Goal: Book appointment/travel/reservation

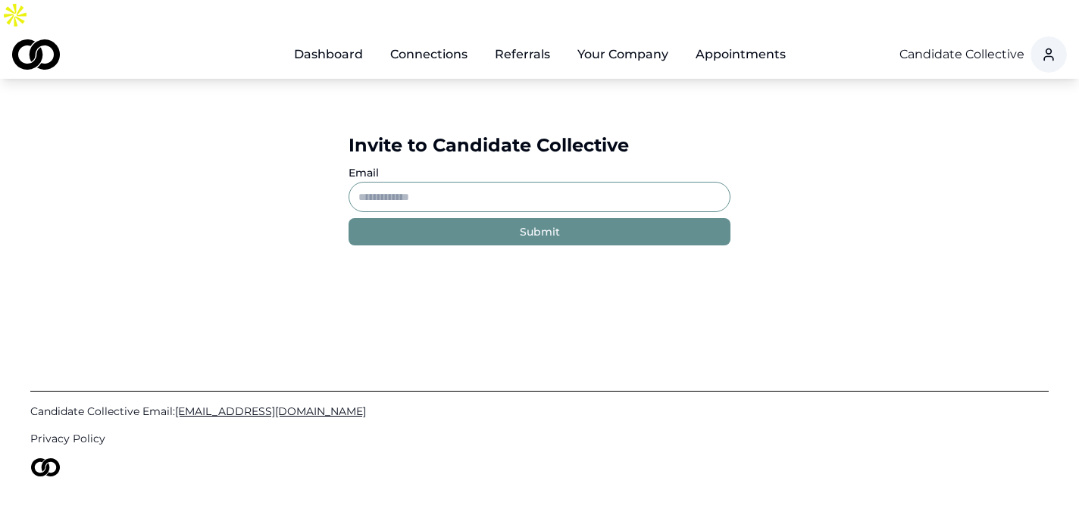
click at [302, 39] on link "Dashboard" at bounding box center [328, 54] width 93 height 30
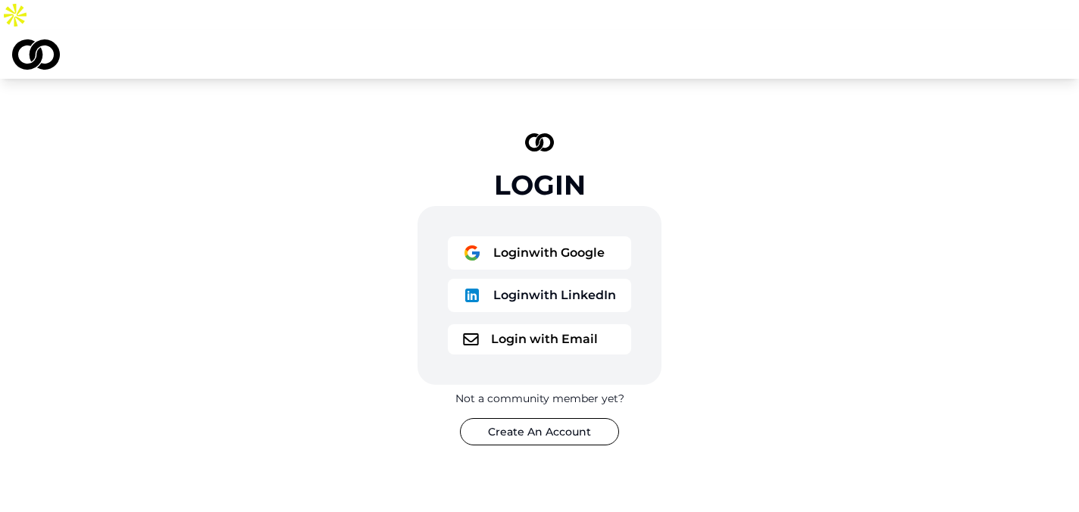
click at [554, 236] on button "Login with Google" at bounding box center [539, 252] width 183 height 33
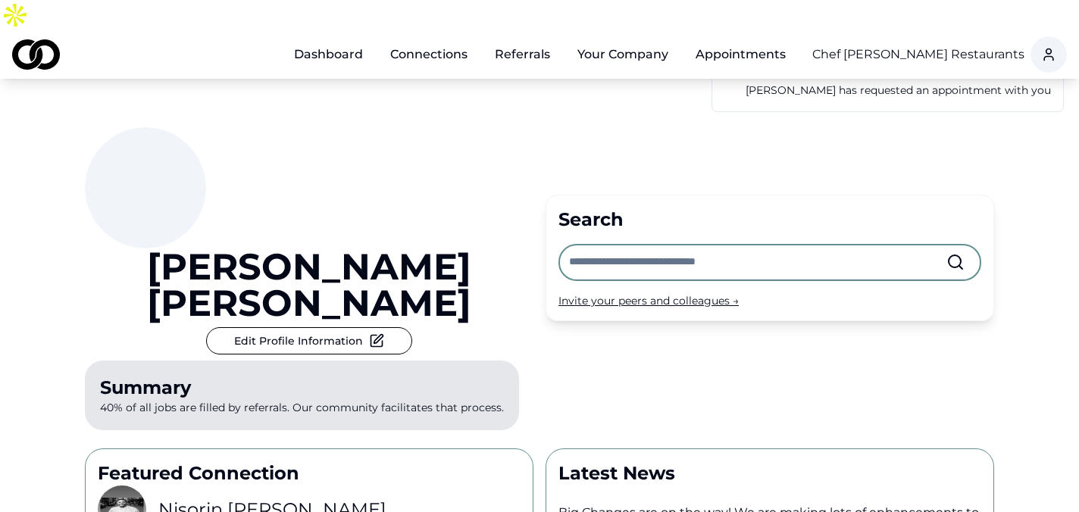
click at [970, 23] on html "Dashboard Connections Referrals Your Company Appointments Chef Daniel Boulud Re…" at bounding box center [539, 256] width 1079 height 512
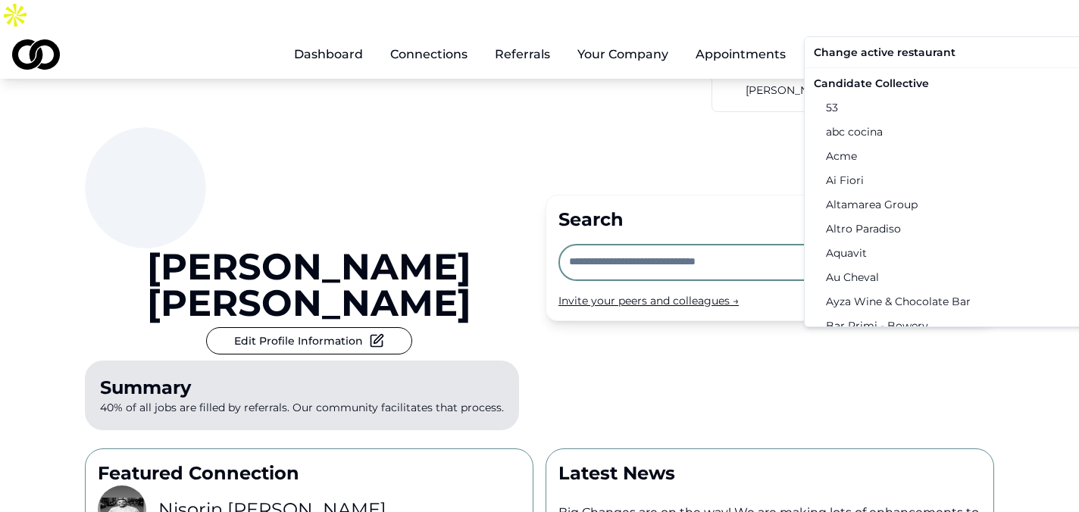
click at [887, 81] on div "Candidate Collective" at bounding box center [965, 83] width 314 height 24
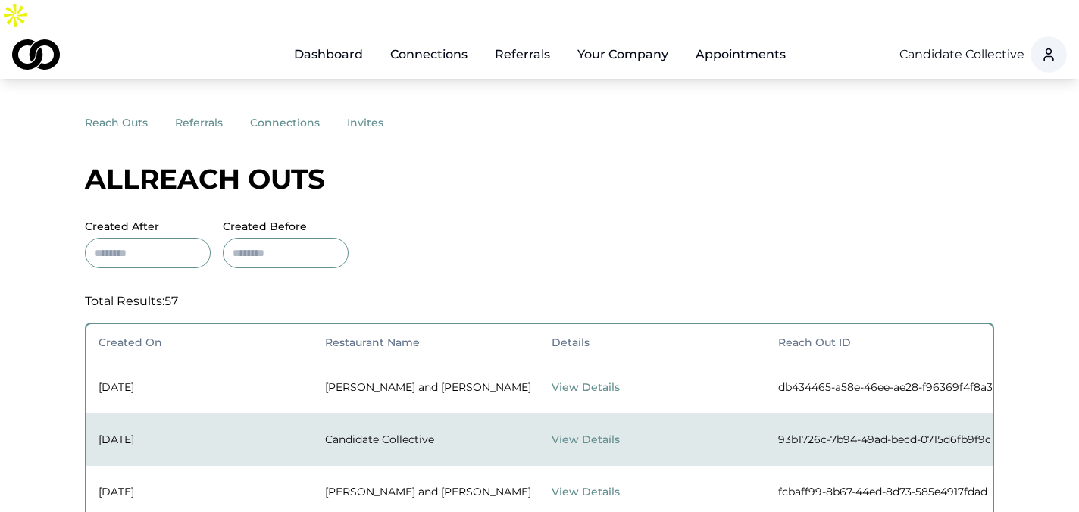
click at [193, 109] on button "referrals" at bounding box center [212, 122] width 75 height 27
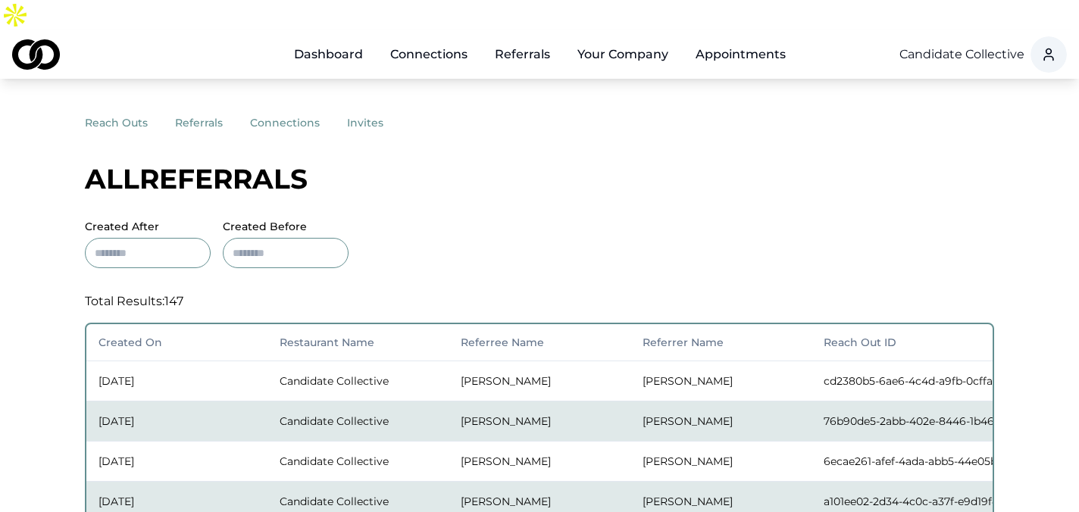
click at [272, 109] on button "connections" at bounding box center [298, 122] width 97 height 27
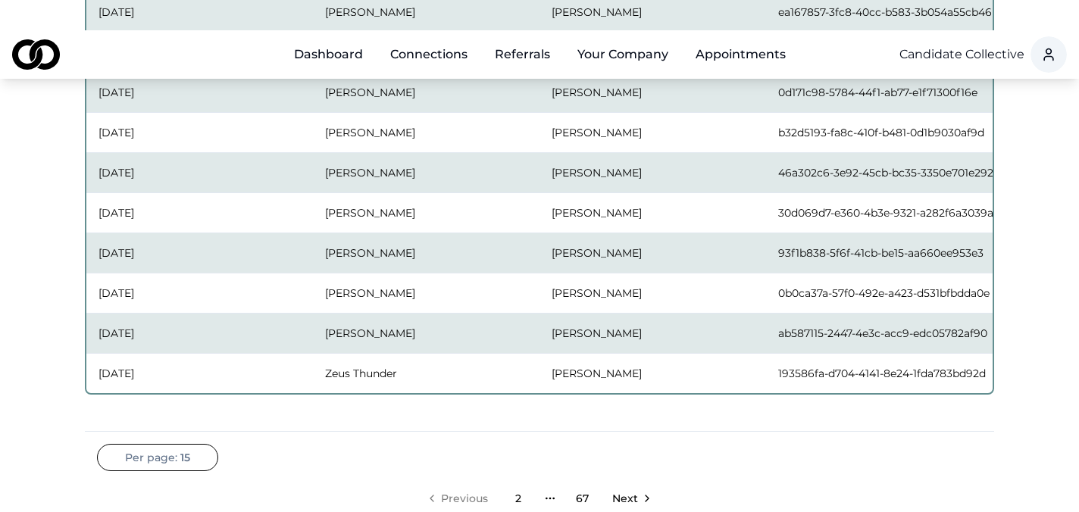
scroll to position [568, 0]
click at [516, 485] on link "2" at bounding box center [518, 500] width 30 height 30
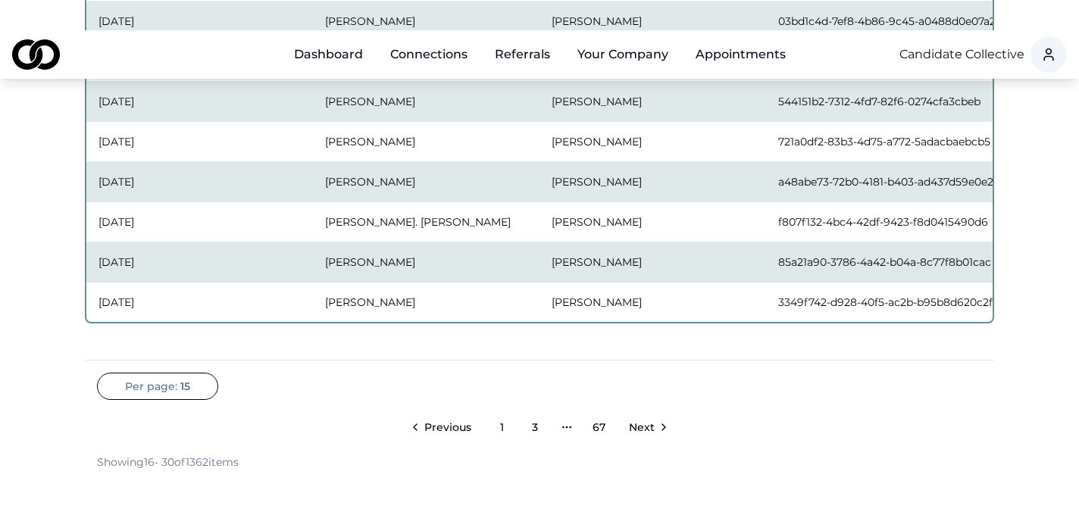
click at [531, 412] on link "3" at bounding box center [535, 427] width 30 height 30
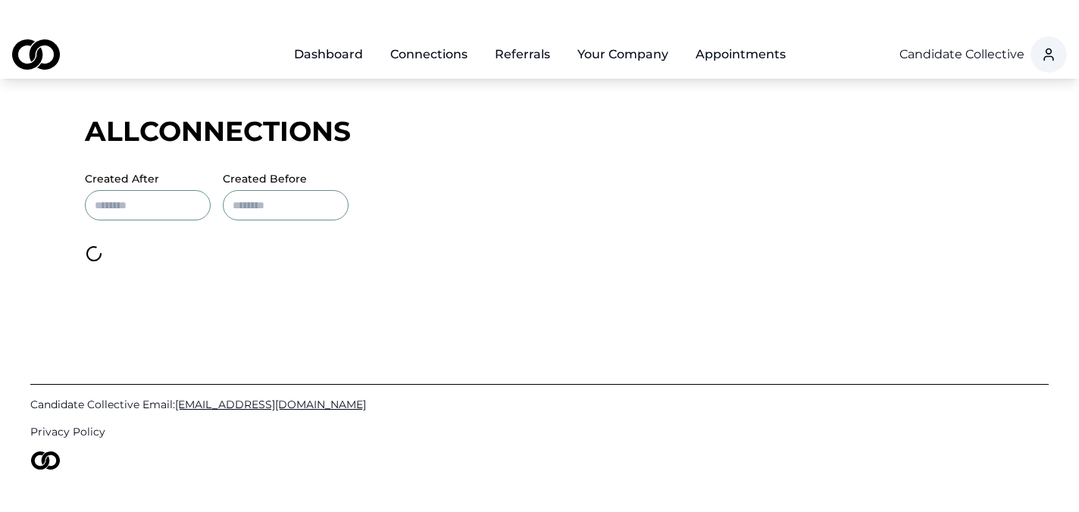
scroll to position [641, 0]
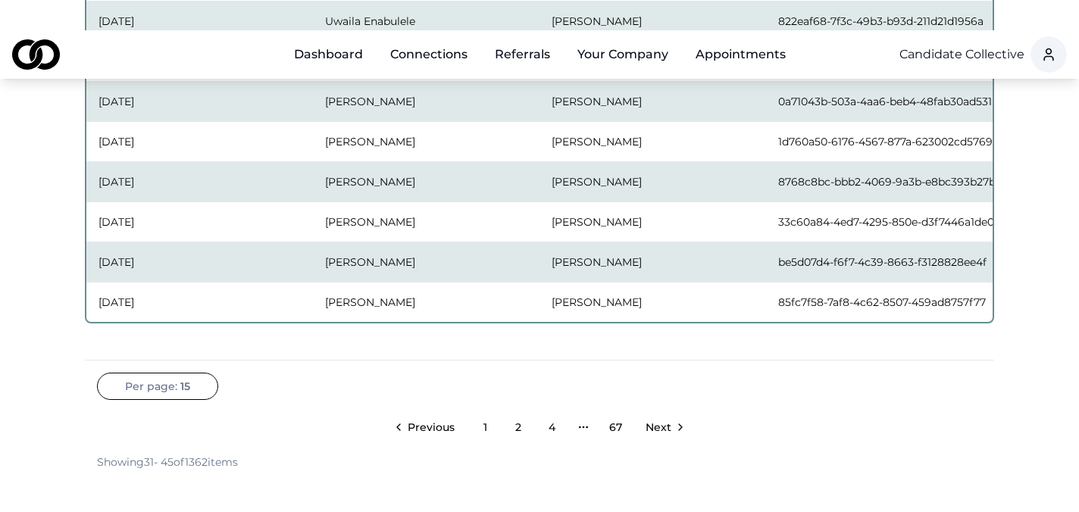
click at [548, 412] on link "4" at bounding box center [552, 427] width 30 height 30
click at [565, 412] on link "5" at bounding box center [567, 427] width 30 height 30
click at [679, 420] on span "Next" at bounding box center [674, 427] width 26 height 15
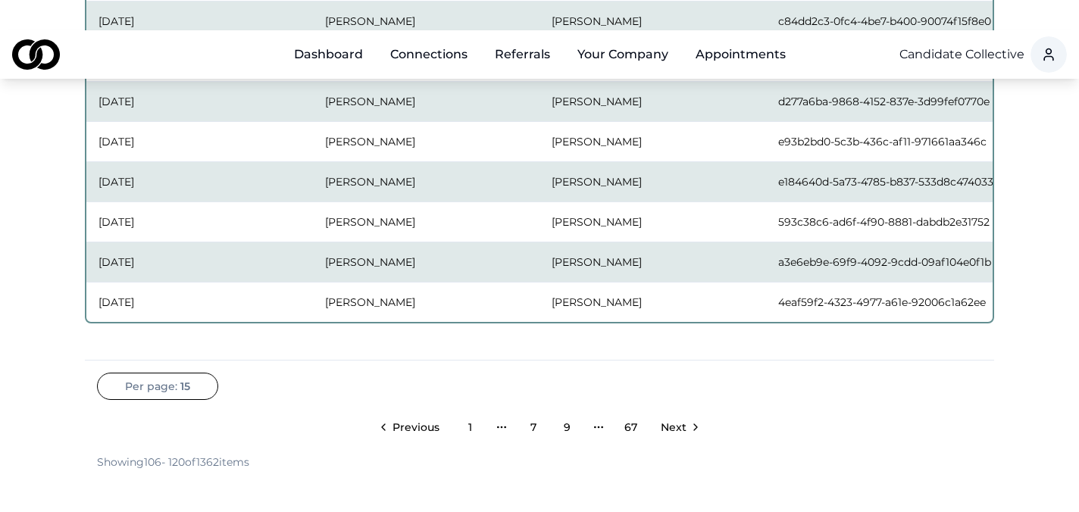
click at [679, 420] on span "Next" at bounding box center [674, 427] width 26 height 15
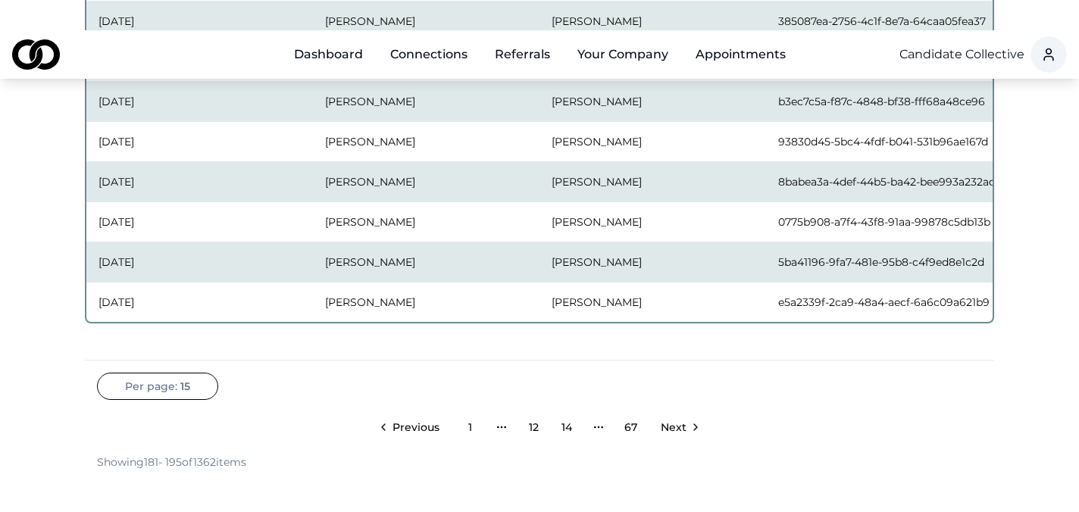
click at [679, 420] on span "Next" at bounding box center [674, 427] width 26 height 15
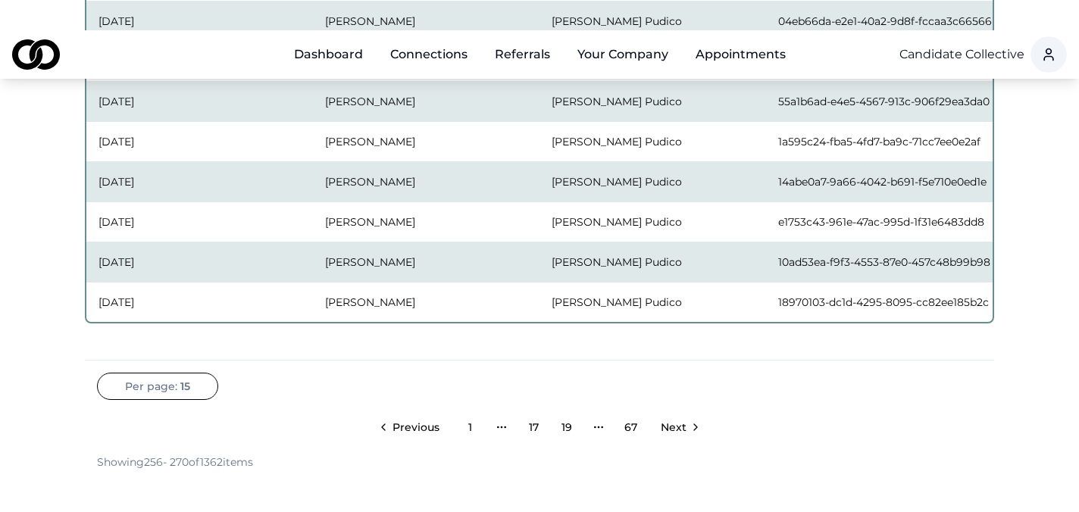
click at [679, 420] on span "Next" at bounding box center [674, 427] width 26 height 15
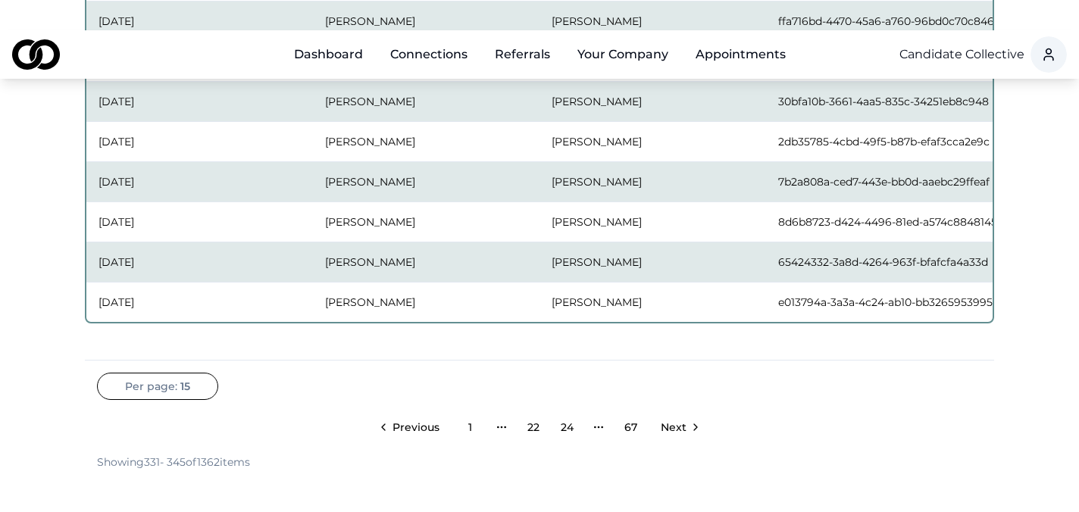
click at [679, 420] on span "Next" at bounding box center [674, 427] width 26 height 15
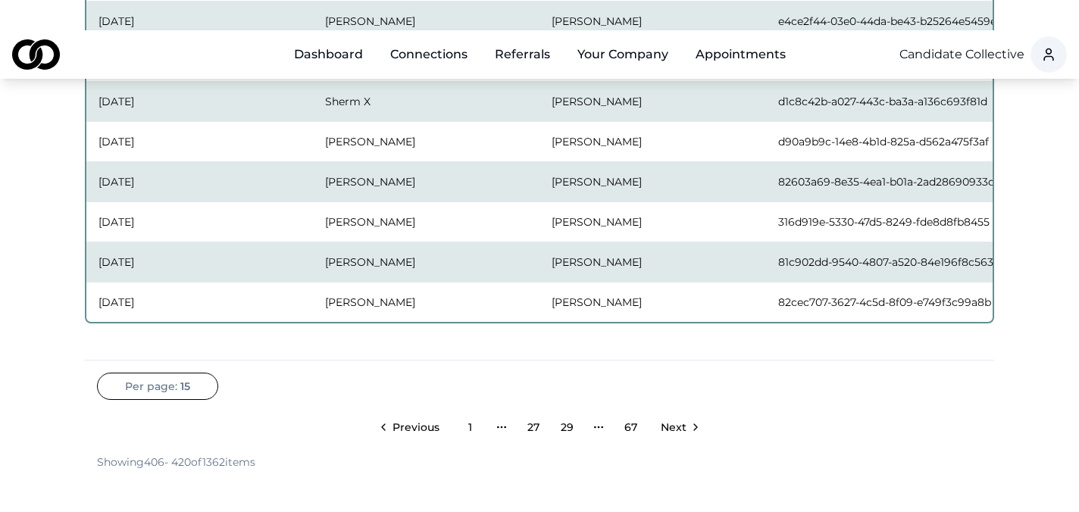
click at [679, 420] on span "Next" at bounding box center [674, 427] width 26 height 15
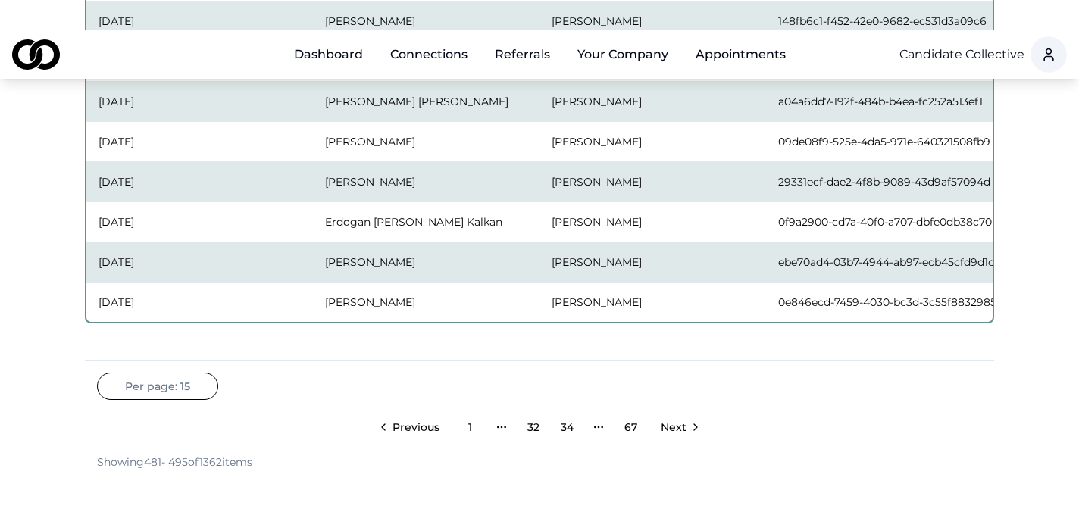
click at [679, 420] on span "Next" at bounding box center [674, 427] width 26 height 15
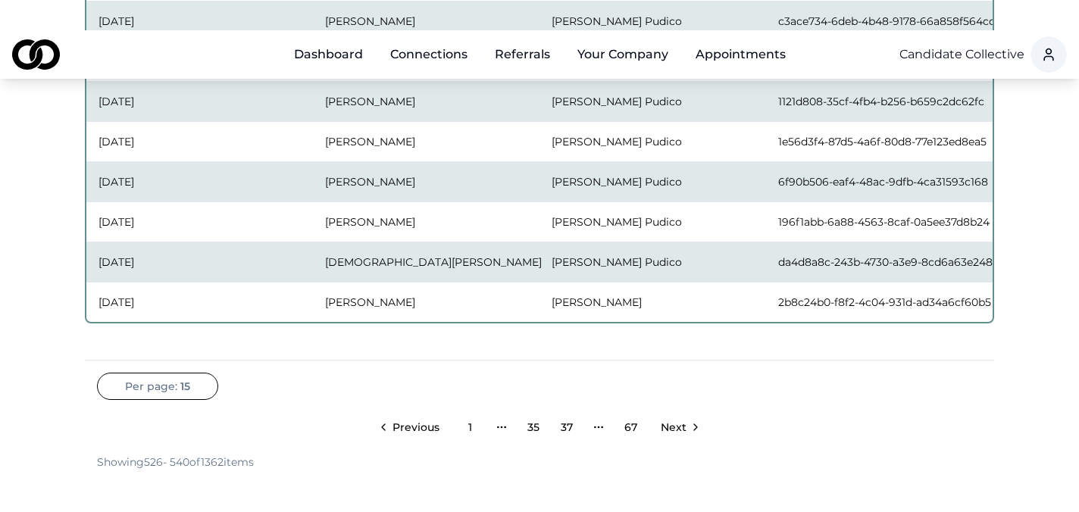
click at [416, 420] on span "Previous" at bounding box center [416, 427] width 47 height 15
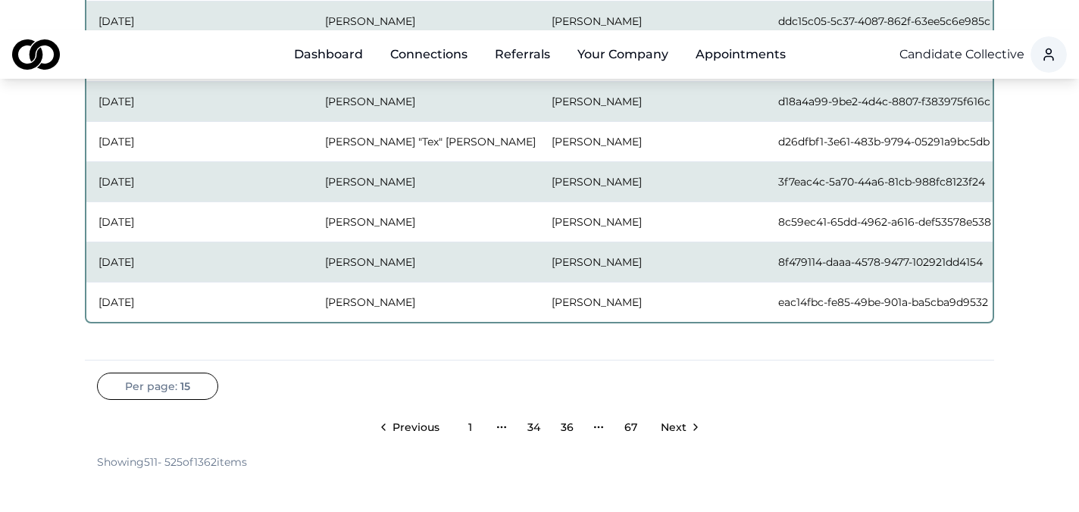
click at [669, 420] on span "Next" at bounding box center [674, 427] width 26 height 15
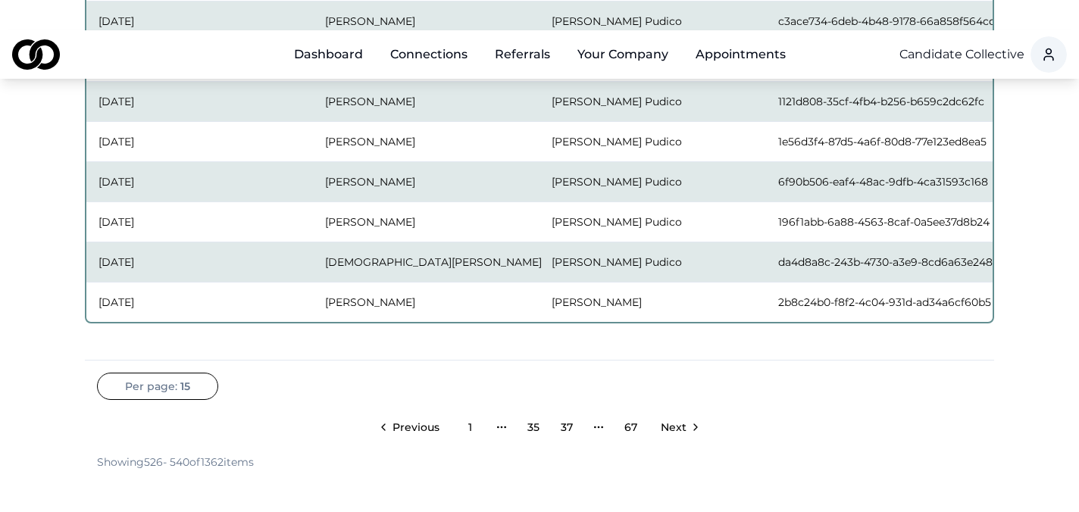
click at [669, 420] on span "Next" at bounding box center [674, 427] width 26 height 15
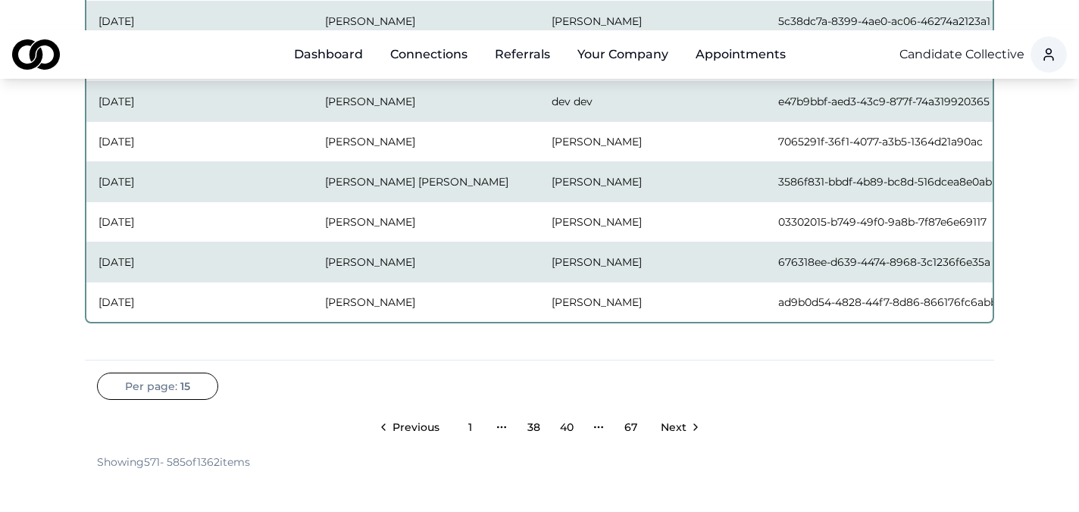
click at [669, 420] on span "Next" at bounding box center [674, 427] width 26 height 15
click at [428, 420] on span "Previous" at bounding box center [416, 427] width 47 height 15
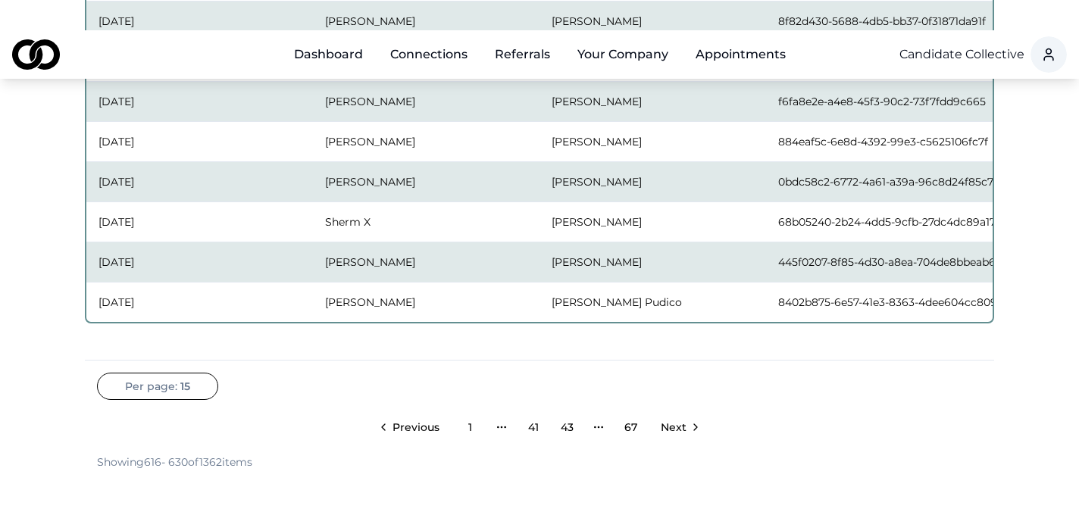
click at [684, 420] on span "Next" at bounding box center [674, 427] width 26 height 15
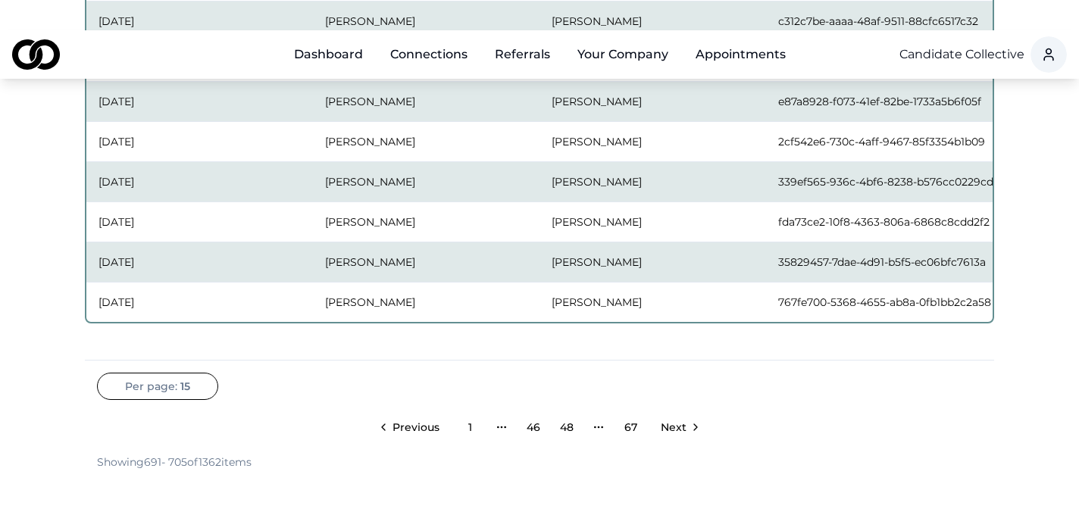
click at [684, 420] on span "Next" at bounding box center [674, 427] width 26 height 15
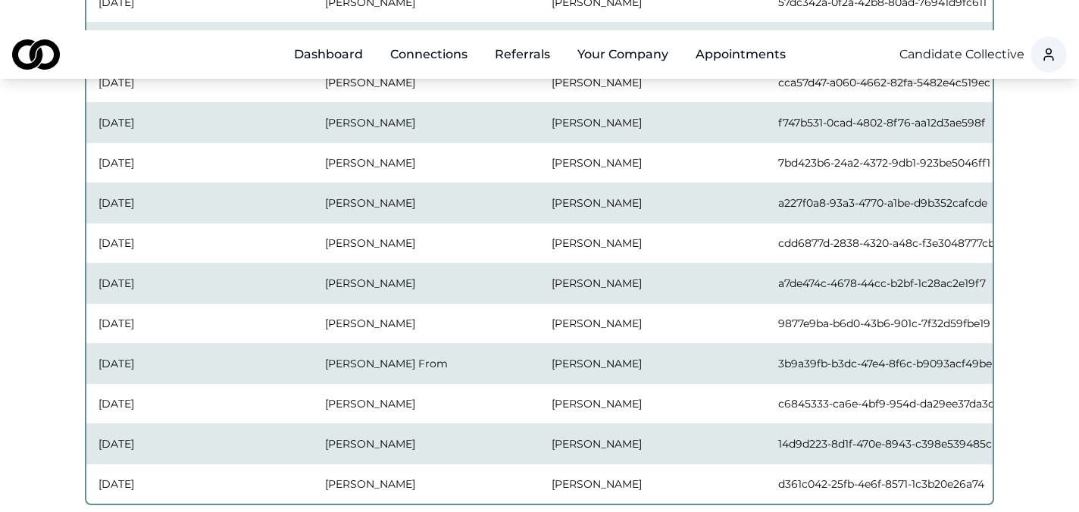
scroll to position [0, 0]
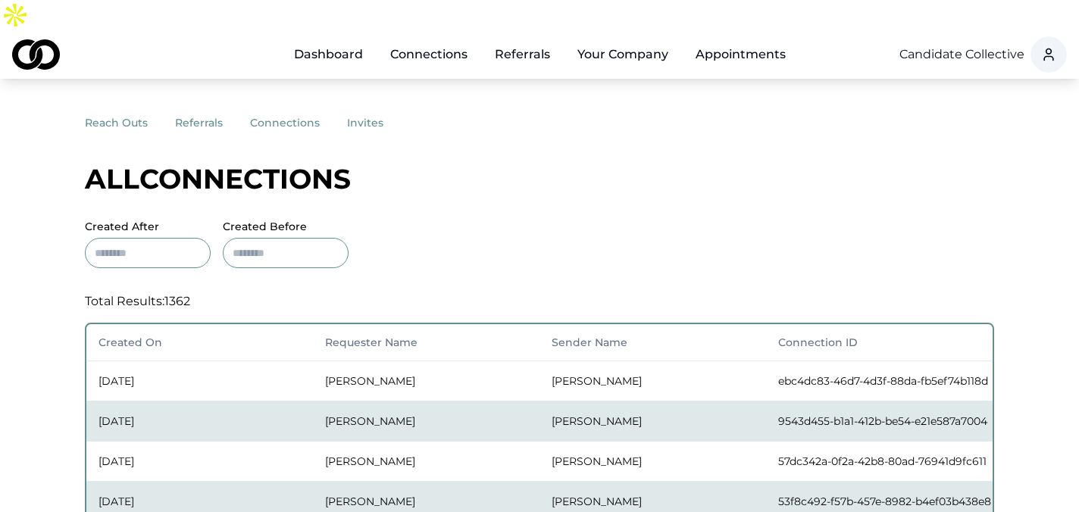
click at [328, 39] on link "Dashboard" at bounding box center [328, 54] width 93 height 30
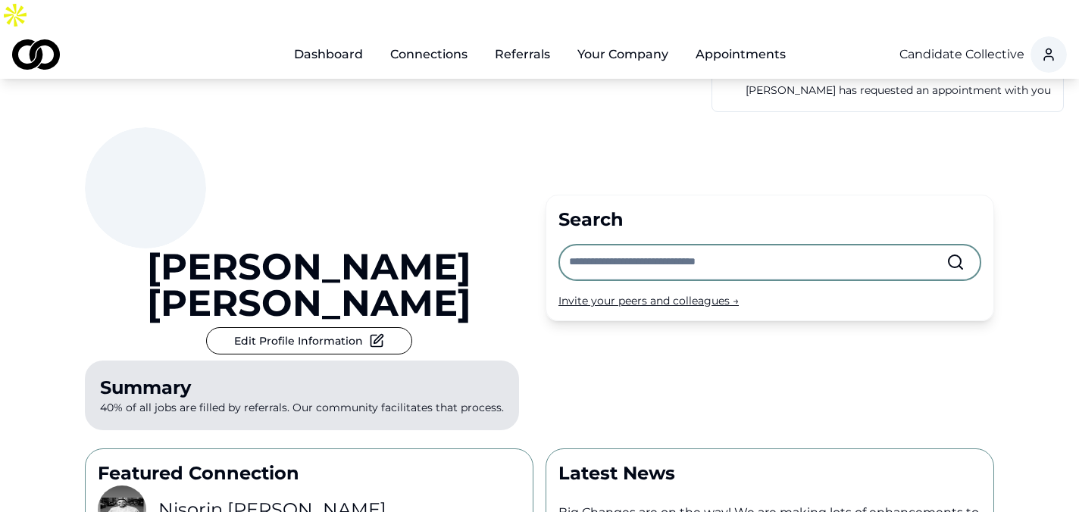
click at [642, 246] on input "text" at bounding box center [757, 262] width 377 height 33
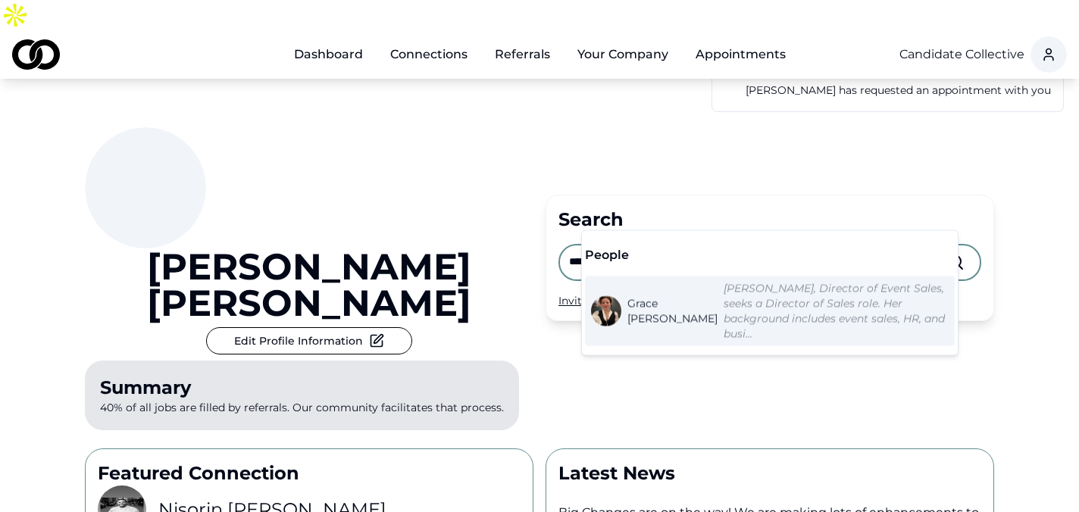
type input "**********"
click at [724, 296] on div "Grace Walker, Director of Event Sales, seeks a Director of Sales role. Her back…" at bounding box center [836, 311] width 225 height 61
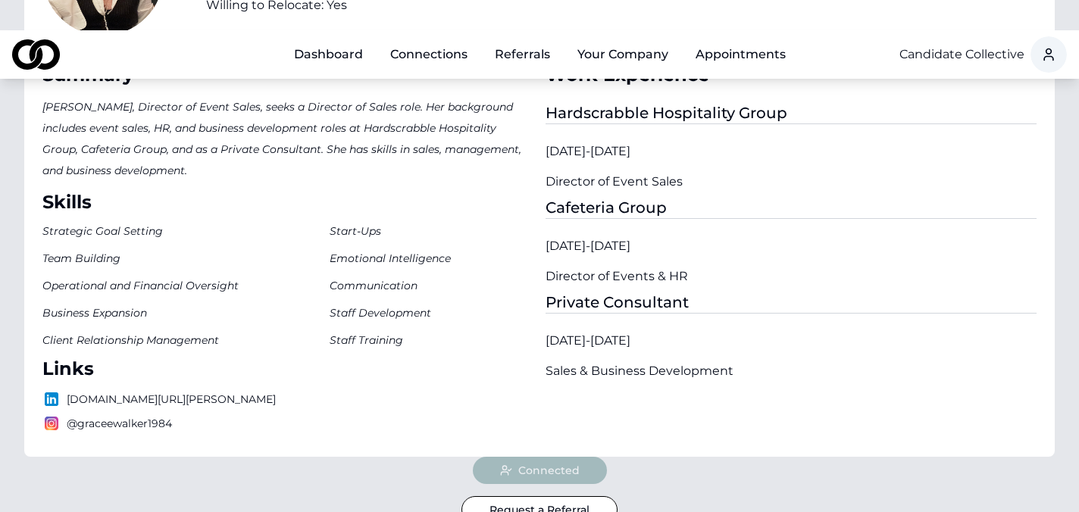
scroll to position [482, 0]
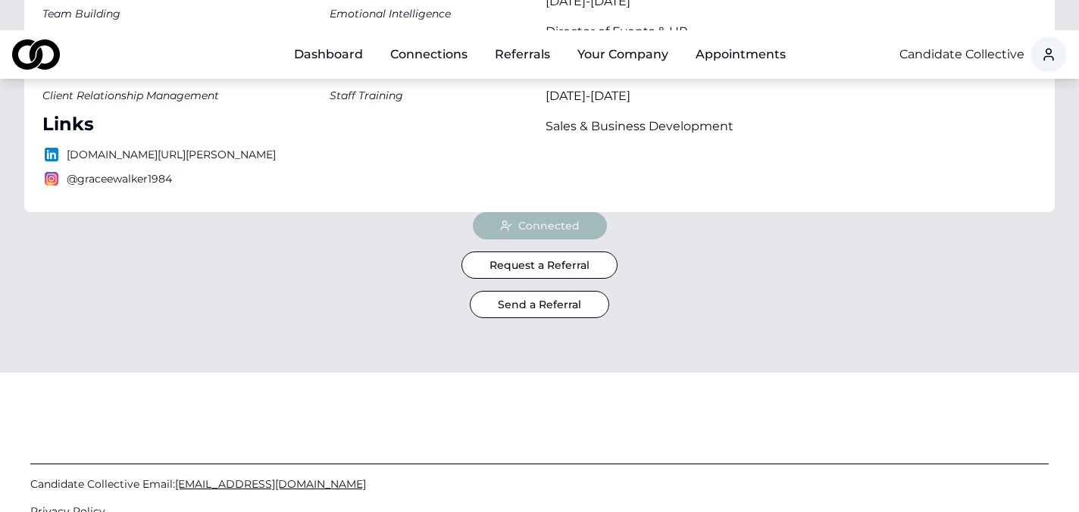
click at [540, 291] on button "Send a Referral" at bounding box center [539, 304] width 139 height 27
click at [527, 291] on button "Send a Referral" at bounding box center [539, 304] width 139 height 27
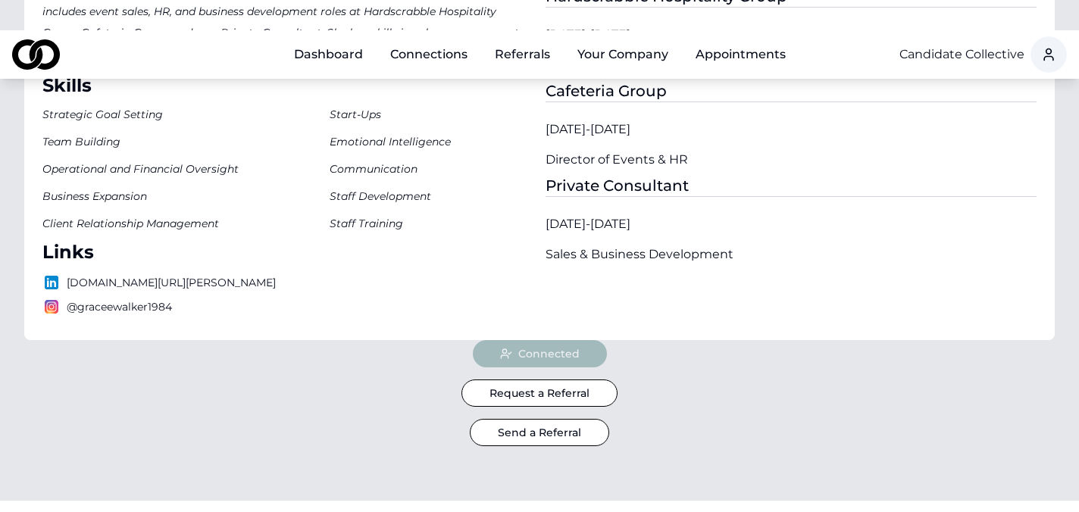
scroll to position [250, 0]
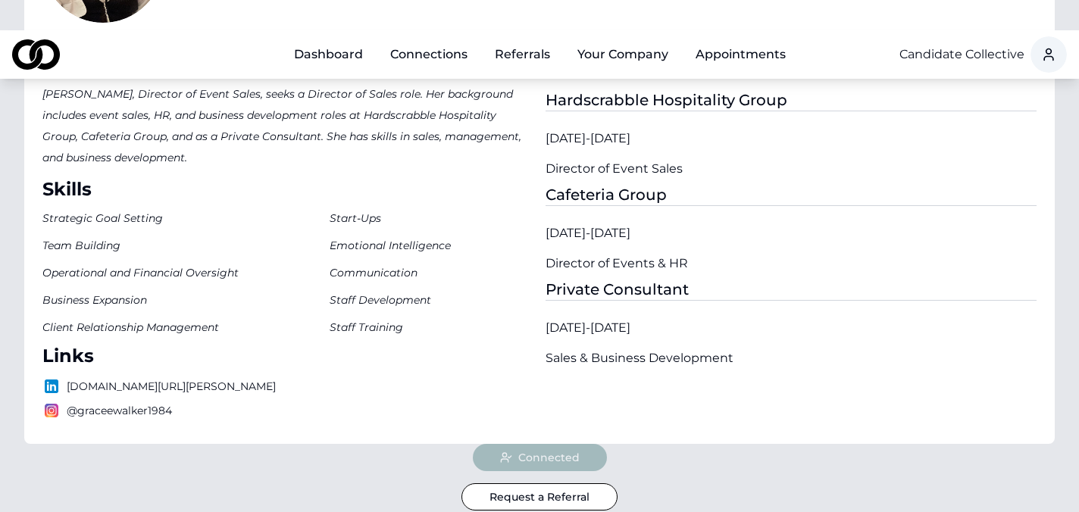
click at [449, 39] on link "Connections" at bounding box center [429, 54] width 102 height 30
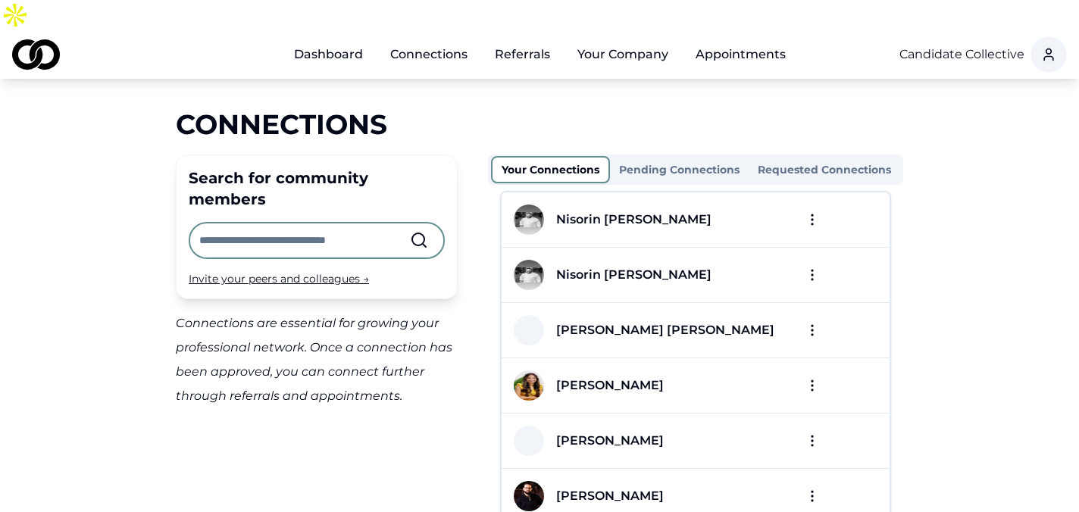
click at [504, 39] on link "Referrals" at bounding box center [523, 54] width 80 height 30
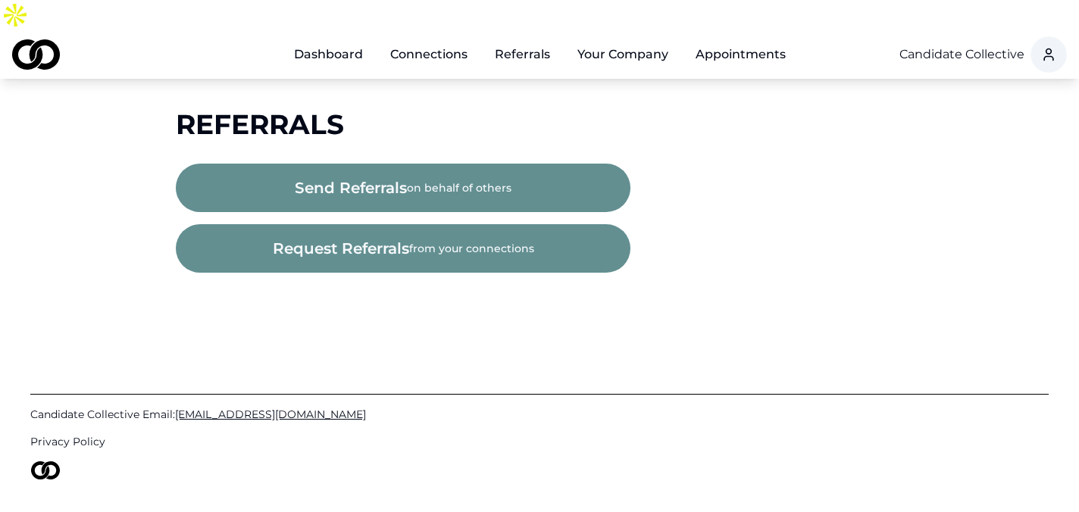
click at [410, 168] on button "send referrals on behalf of others" at bounding box center [403, 188] width 455 height 49
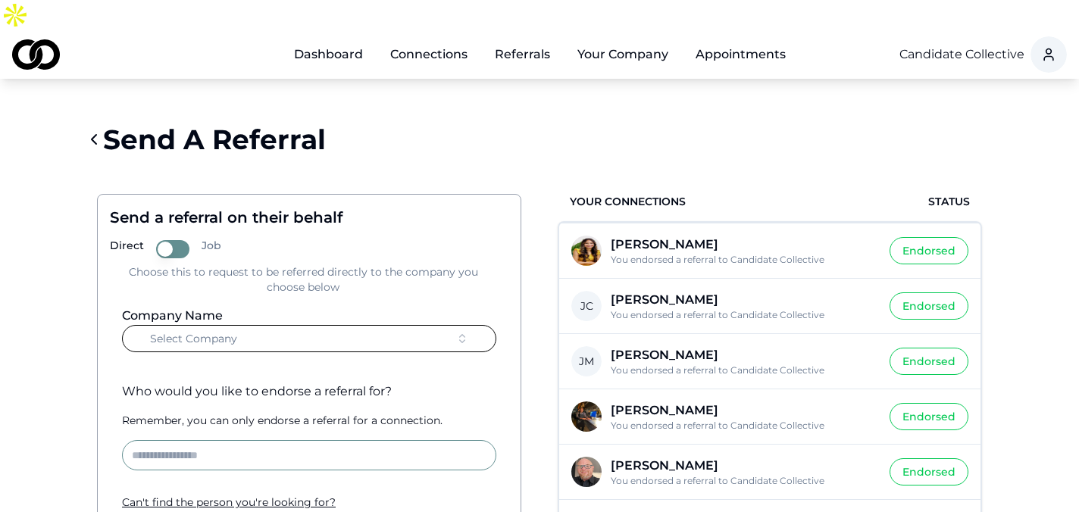
click at [286, 325] on button "Select Company" at bounding box center [309, 338] width 374 height 27
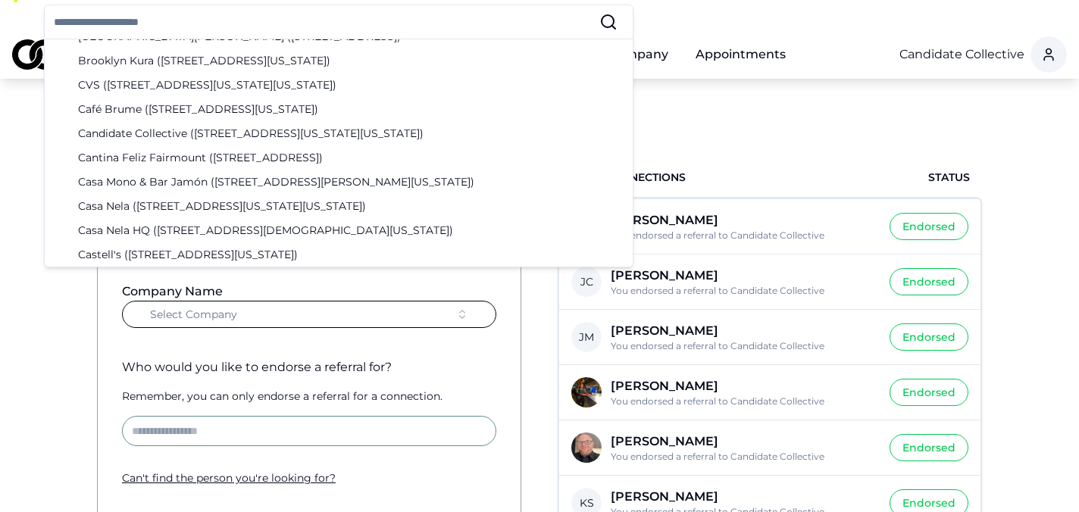
scroll to position [712, 0]
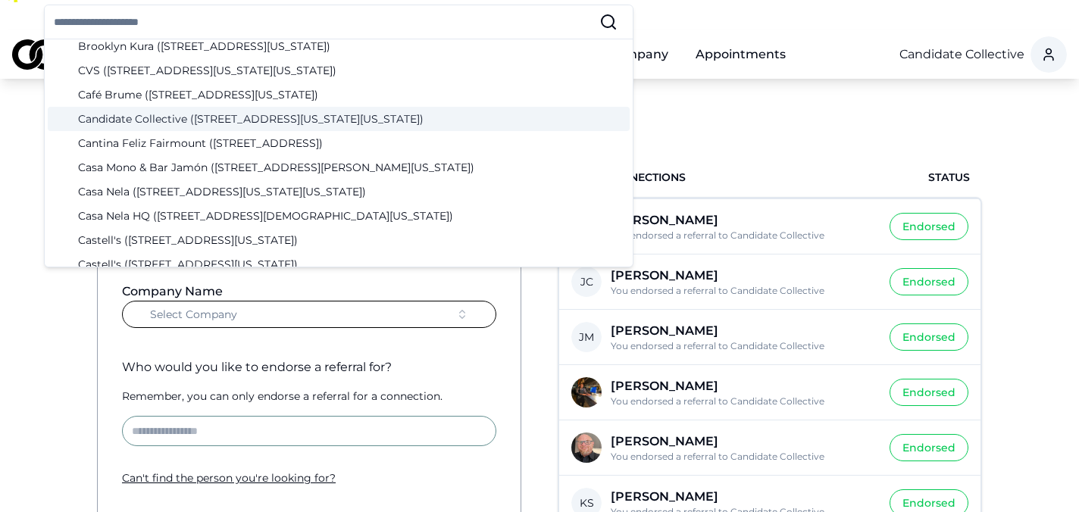
click at [173, 114] on div "Candidate Collective (12 West 44th Street, New York, New York)" at bounding box center [339, 119] width 582 height 24
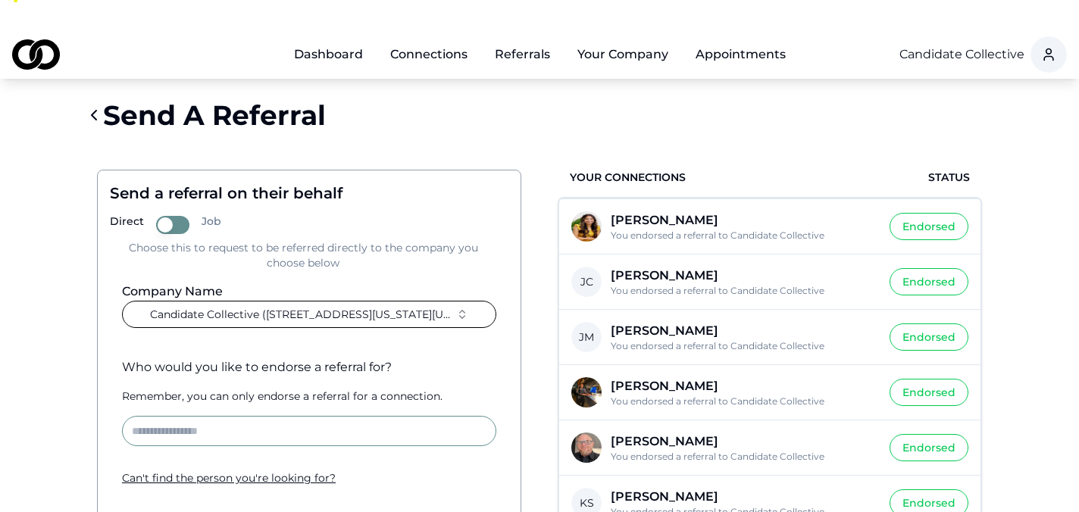
click at [211, 416] on input at bounding box center [309, 431] width 374 height 30
type input "**********"
click at [215, 459] on label "Grace Walker Connected" at bounding box center [226, 480] width 208 height 42
click at [133, 474] on button "Grace Walker Connected" at bounding box center [127, 480] width 12 height 12
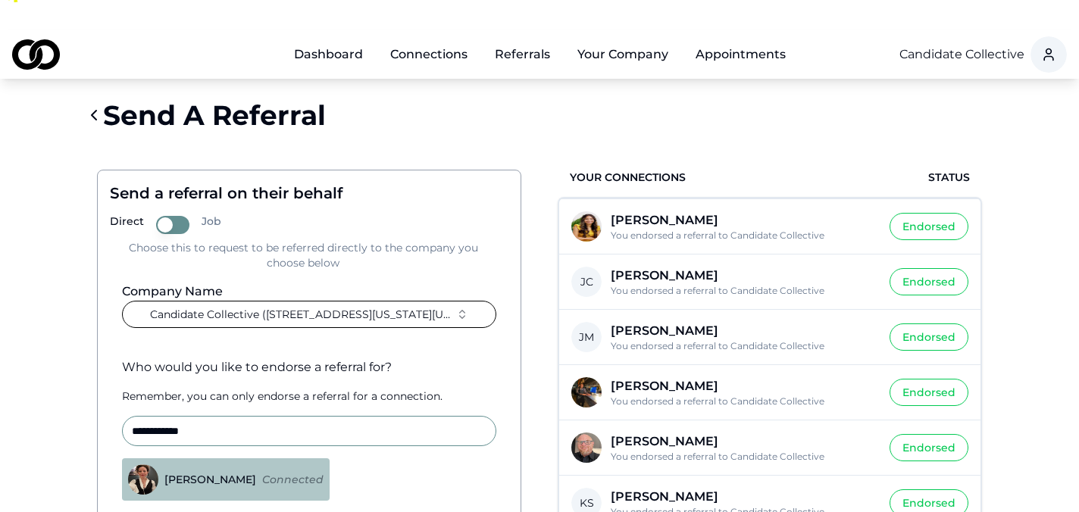
click at [216, 474] on div "Grace Walker" at bounding box center [210, 479] width 104 height 11
click at [133, 474] on button "Grace Walker Connected" at bounding box center [127, 480] width 12 height 12
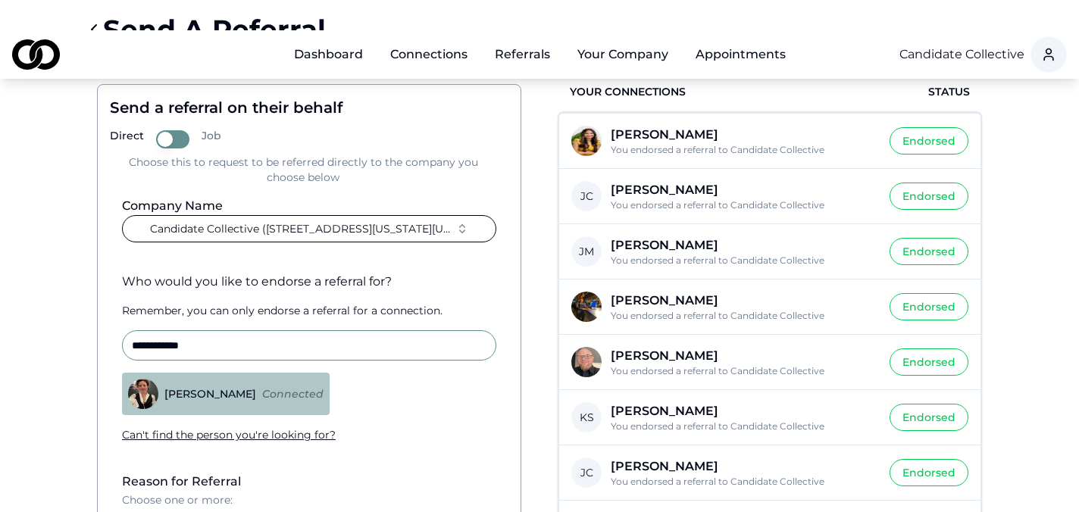
scroll to position [117, 0]
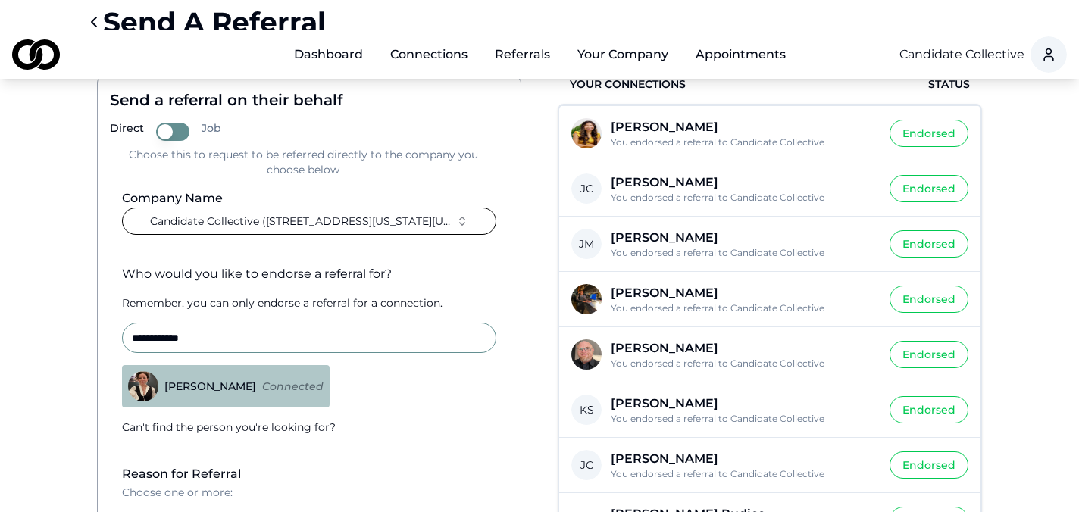
click at [211, 381] on div "Grace Walker" at bounding box center [210, 386] width 104 height 11
click at [133, 380] on button "Grace Walker Connected" at bounding box center [127, 386] width 12 height 12
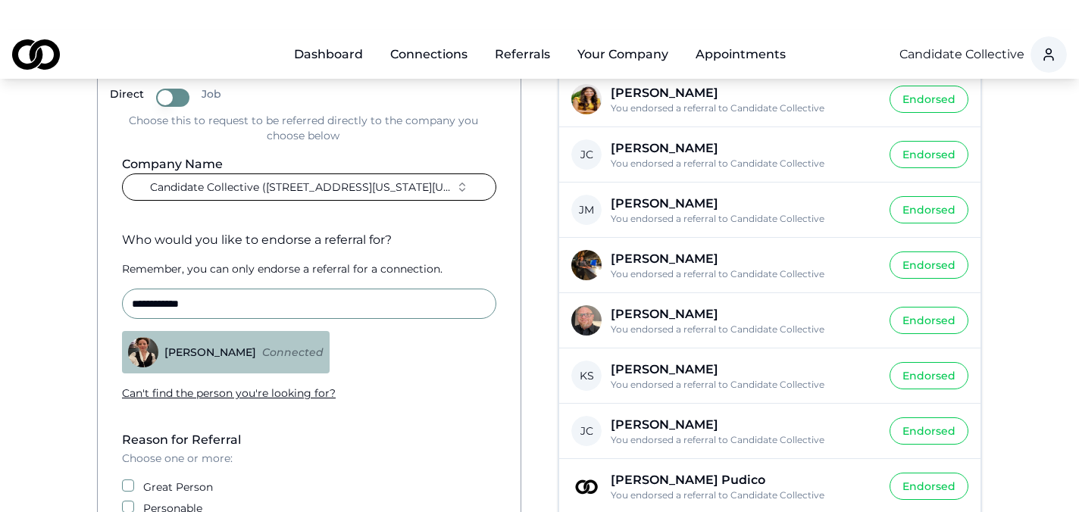
scroll to position [204, 0]
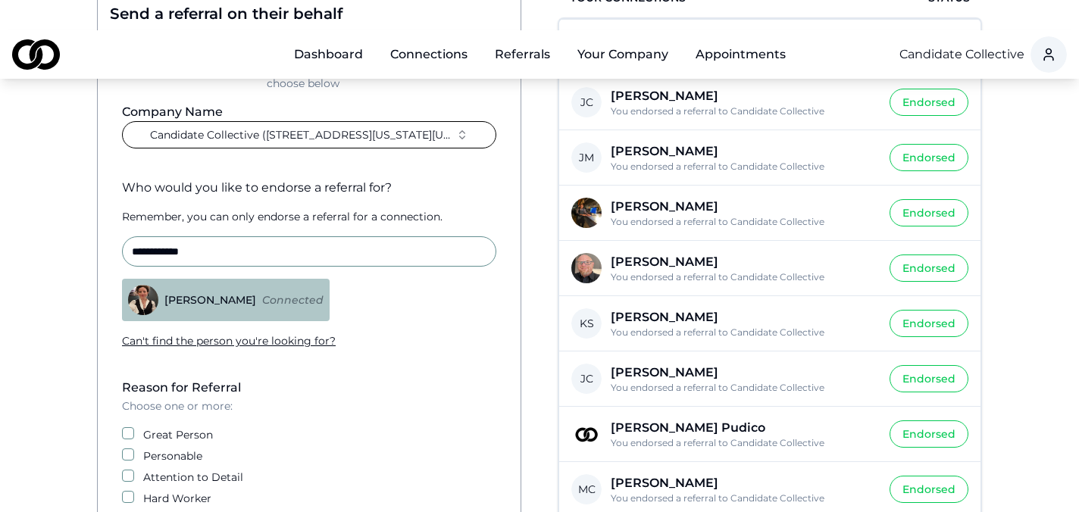
click at [136, 427] on div "Great Person" at bounding box center [309, 434] width 374 height 15
click at [124, 427] on button "Great Person" at bounding box center [128, 433] width 12 height 12
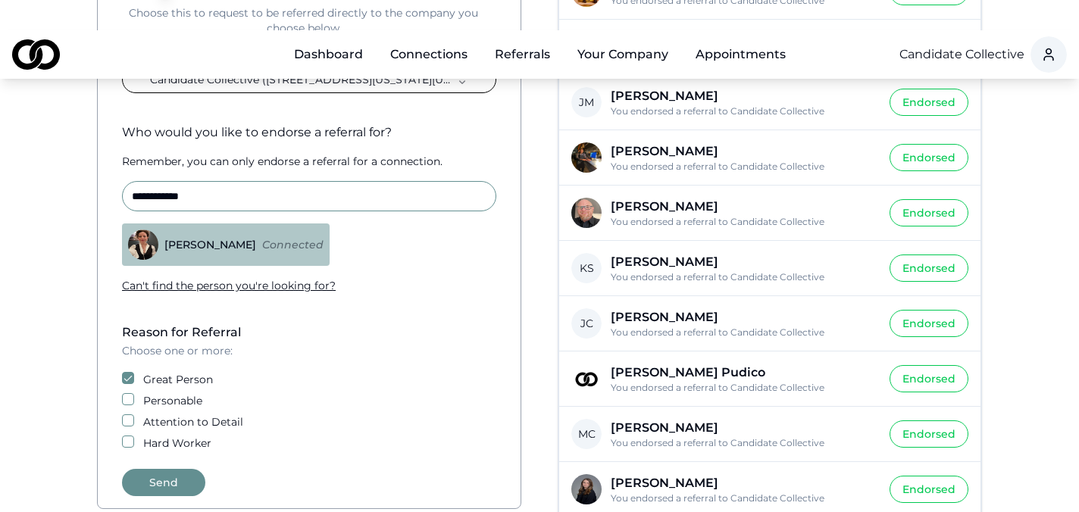
scroll to position [295, 0]
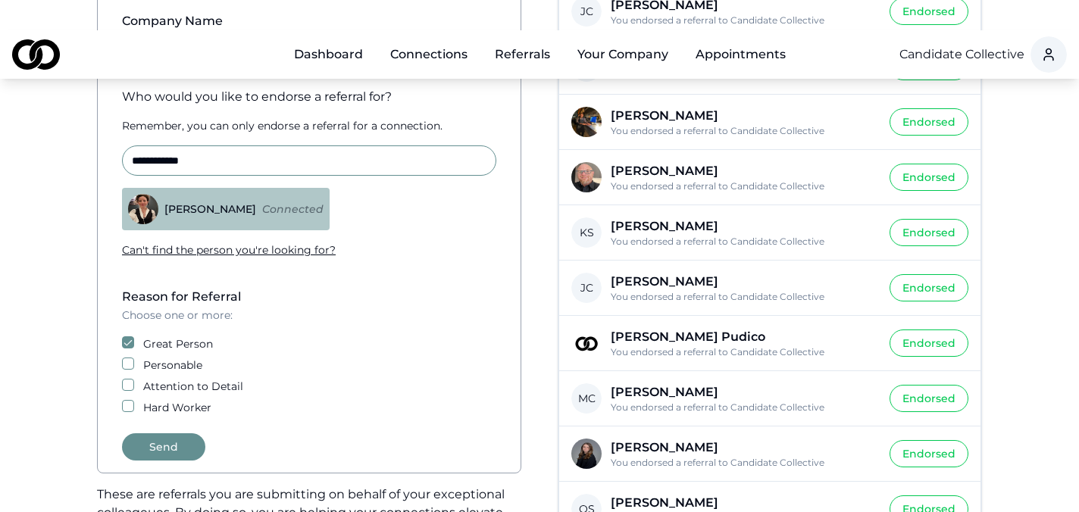
click at [172, 434] on button "Send" at bounding box center [163, 447] width 83 height 27
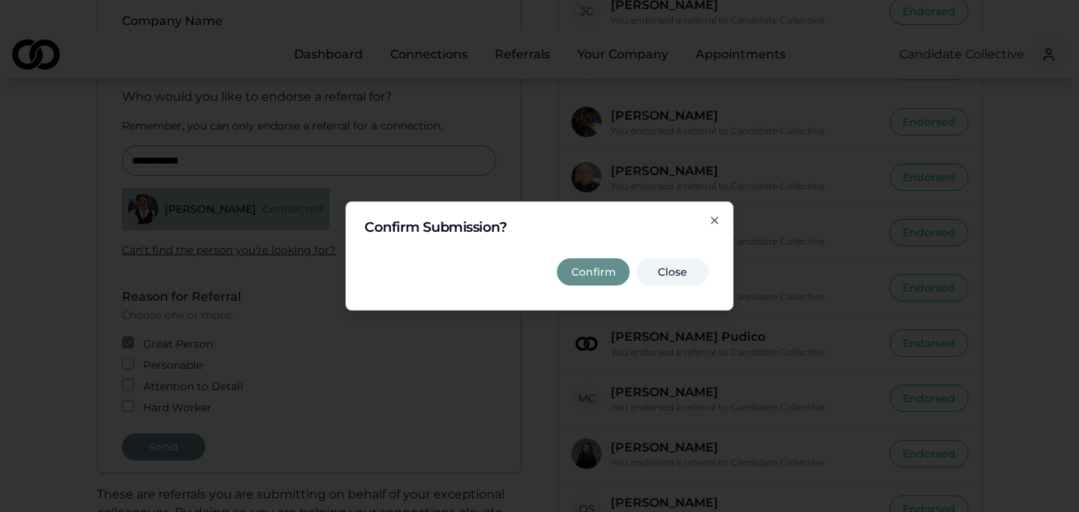
click at [601, 268] on button "Confirm" at bounding box center [593, 271] width 73 height 27
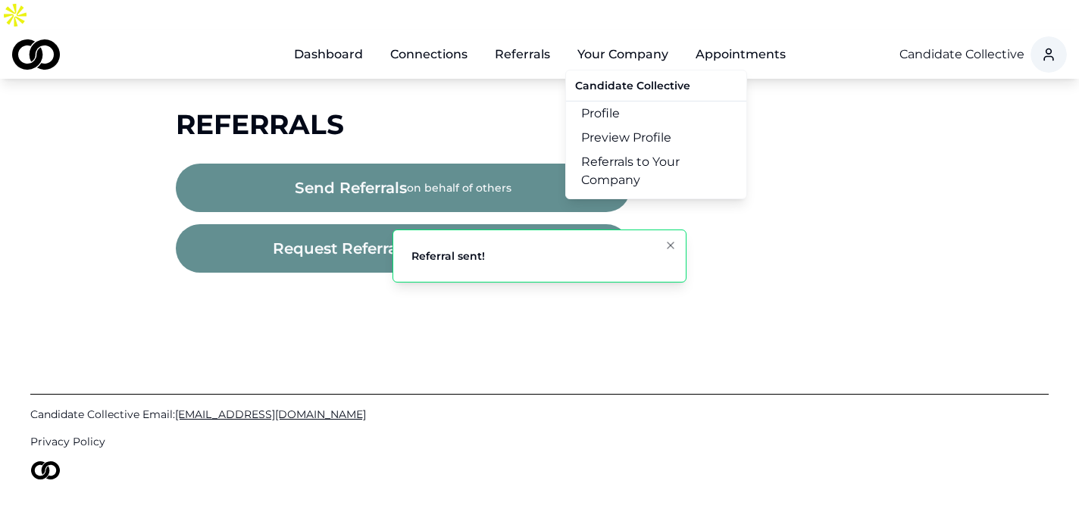
click at [641, 39] on button "Your Company" at bounding box center [622, 54] width 115 height 30
click at [639, 39] on button "Your Company" at bounding box center [622, 54] width 115 height 30
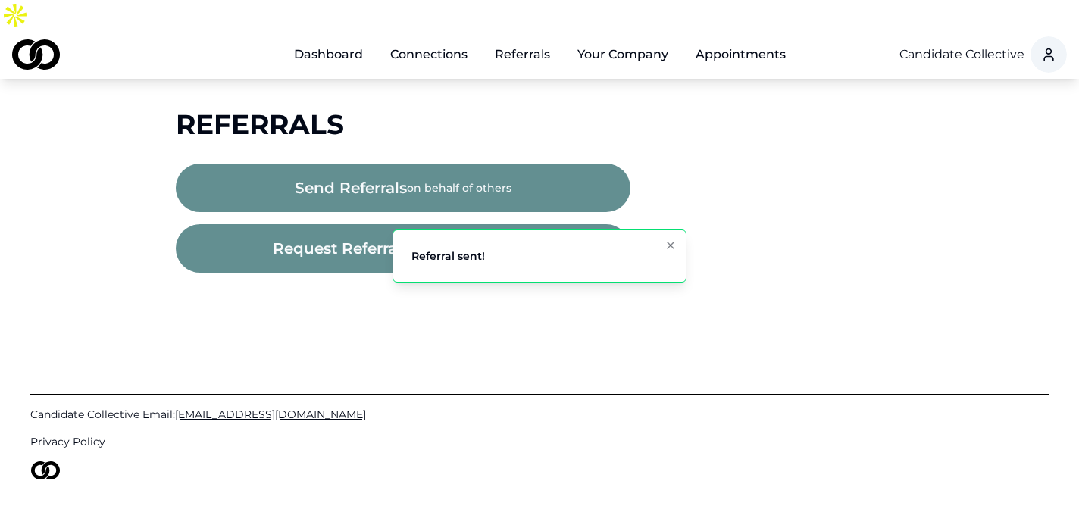
click at [634, 39] on button "Your Company" at bounding box center [622, 54] width 115 height 30
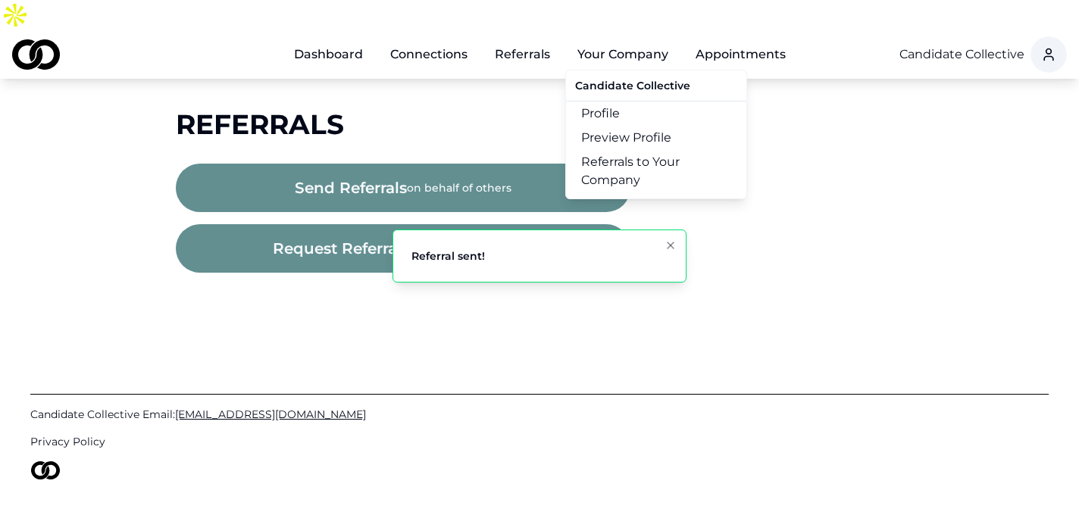
click at [640, 150] on link "Referrals to Your Company" at bounding box center [656, 171] width 180 height 42
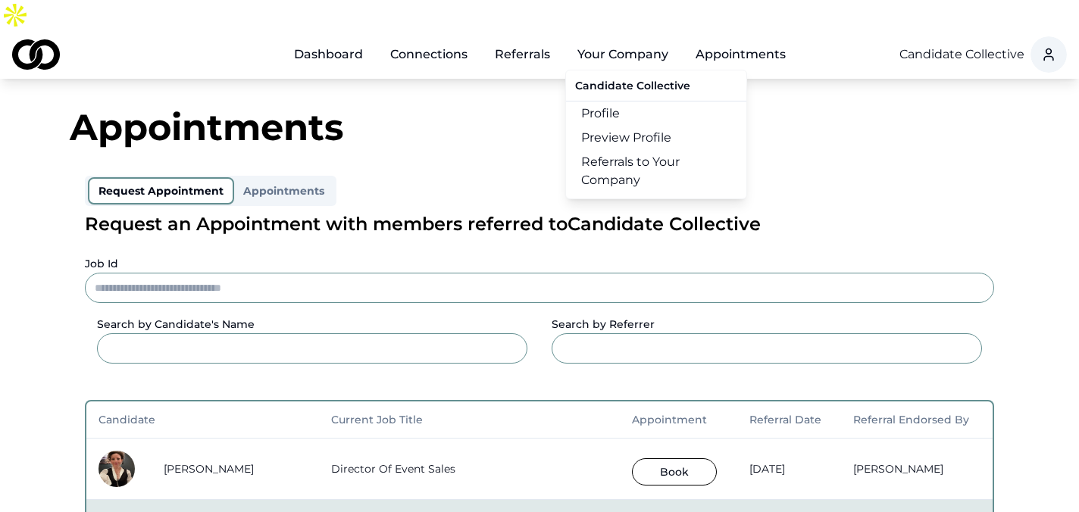
click at [628, 150] on link "Referrals to Your Company" at bounding box center [656, 171] width 180 height 42
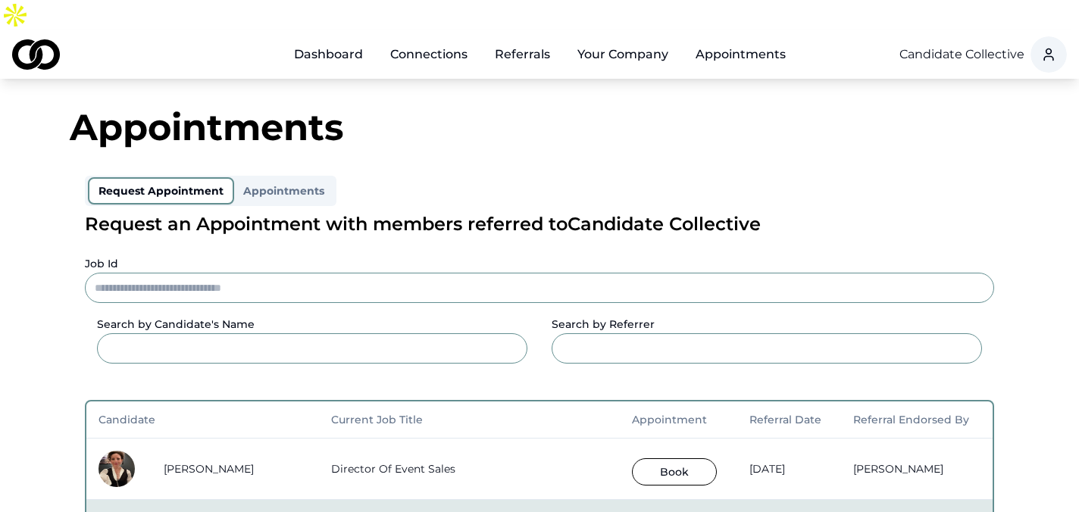
click at [632, 459] on button "Book" at bounding box center [674, 472] width 85 height 27
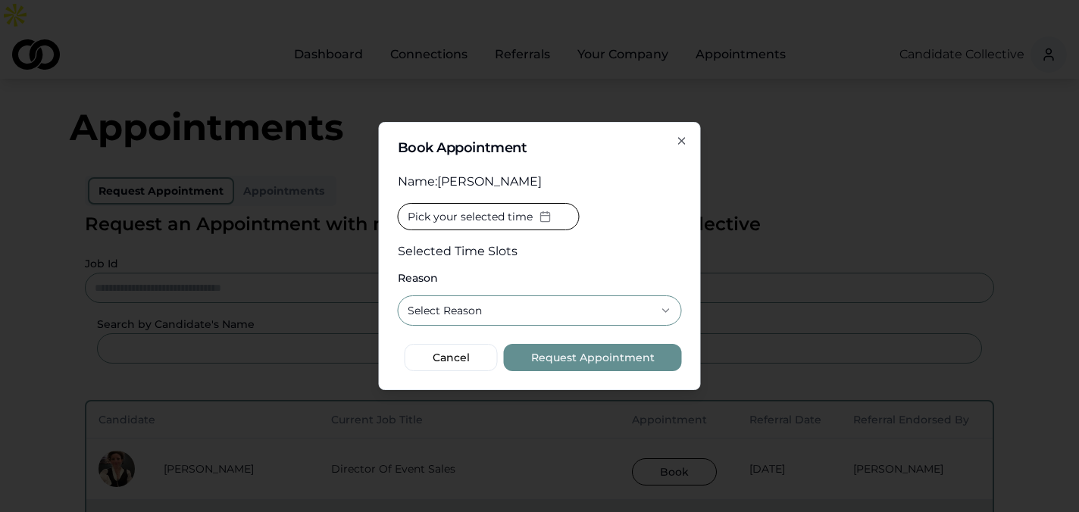
click at [559, 308] on button "Select Reason" at bounding box center [540, 311] width 284 height 30
click at [517, 227] on button "Pick your selected time" at bounding box center [489, 216] width 182 height 27
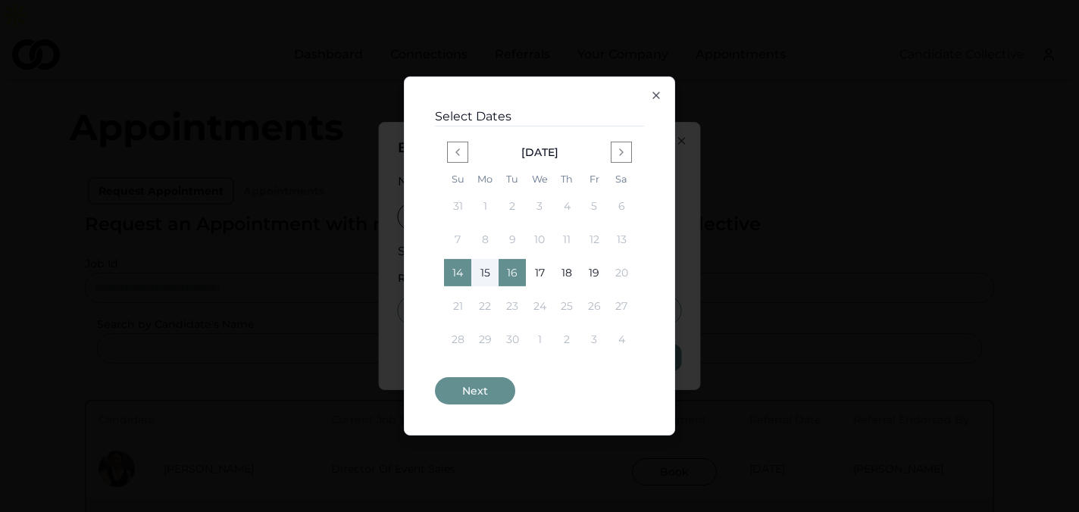
click at [485, 266] on button "15" at bounding box center [484, 272] width 27 height 27
click at [514, 268] on button "16" at bounding box center [512, 272] width 27 height 27
click at [535, 274] on button "17" at bounding box center [539, 272] width 27 height 27
click at [477, 387] on button "Next" at bounding box center [475, 390] width 80 height 27
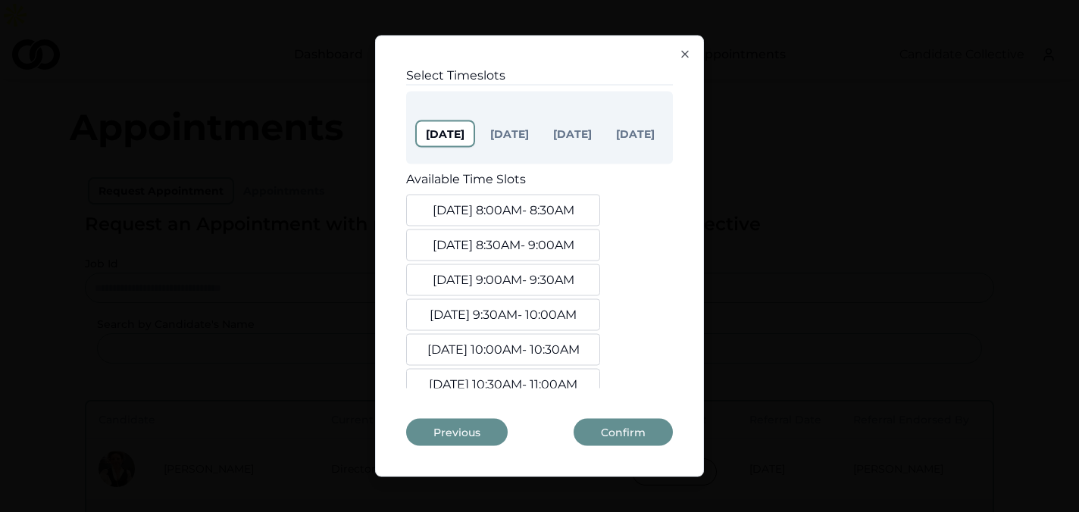
click at [508, 134] on button "Sep 16" at bounding box center [509, 134] width 57 height 24
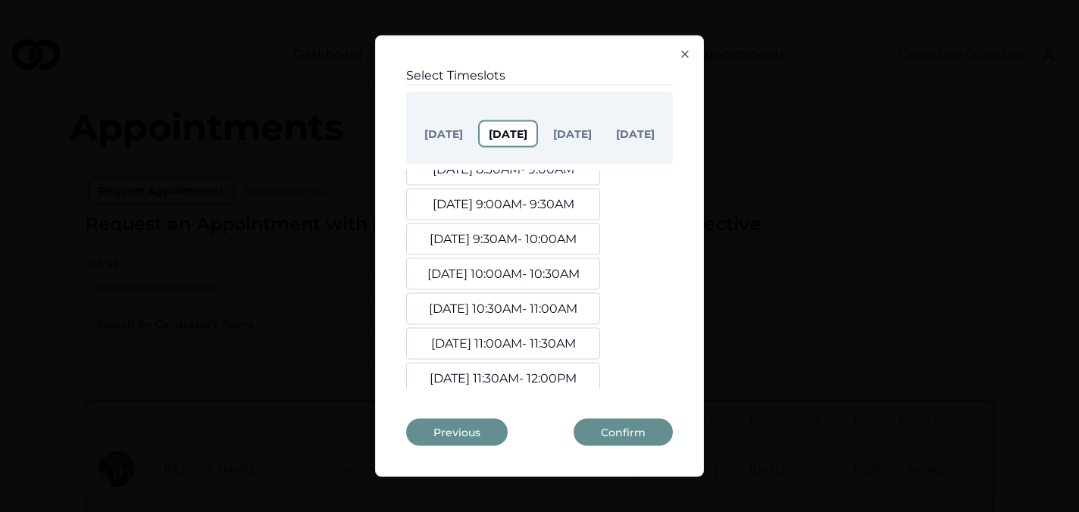
scroll to position [98, 0]
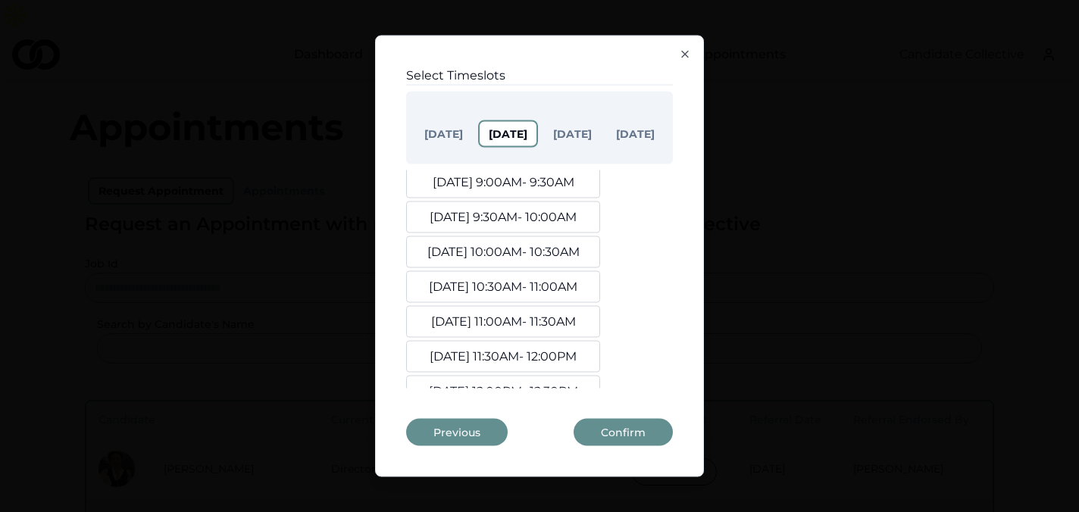
click at [545, 252] on button "Sep. 16, 10:00AM - 10:30AM" at bounding box center [503, 252] width 194 height 32
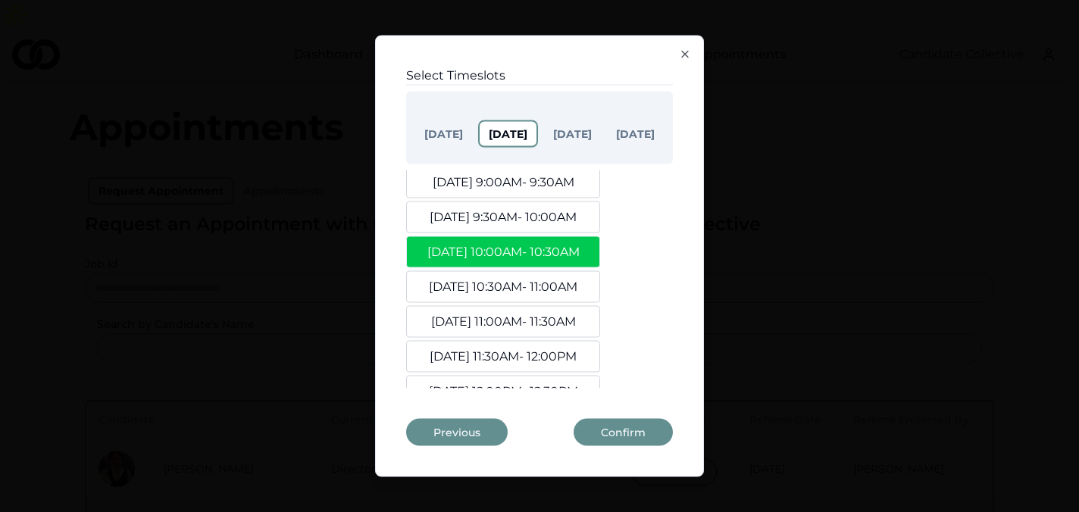
click at [545, 278] on button "Sep. 16, 10:30AM - 11:00AM" at bounding box center [503, 287] width 194 height 32
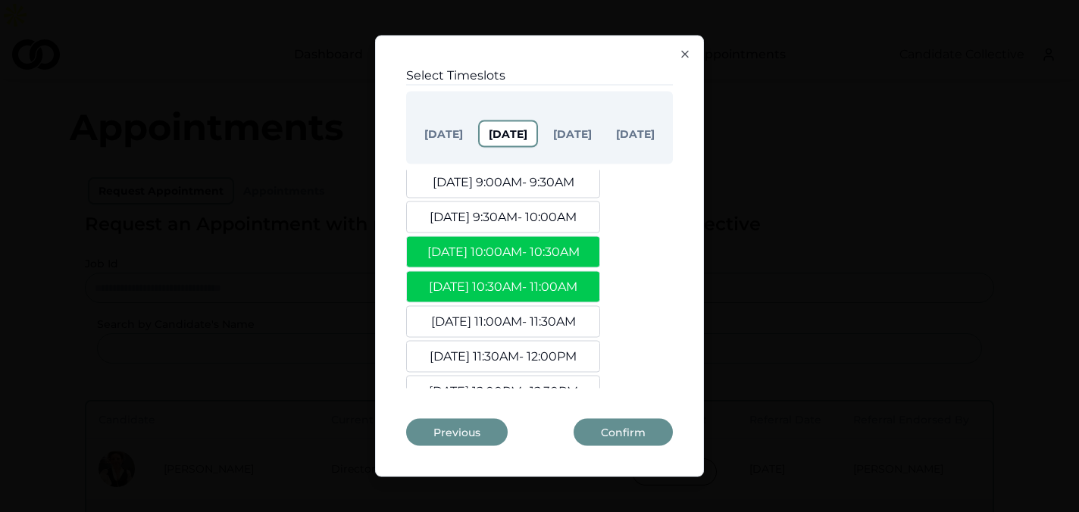
click at [547, 328] on button "Sep. 16, 11:00AM - 11:30AM" at bounding box center [503, 322] width 194 height 32
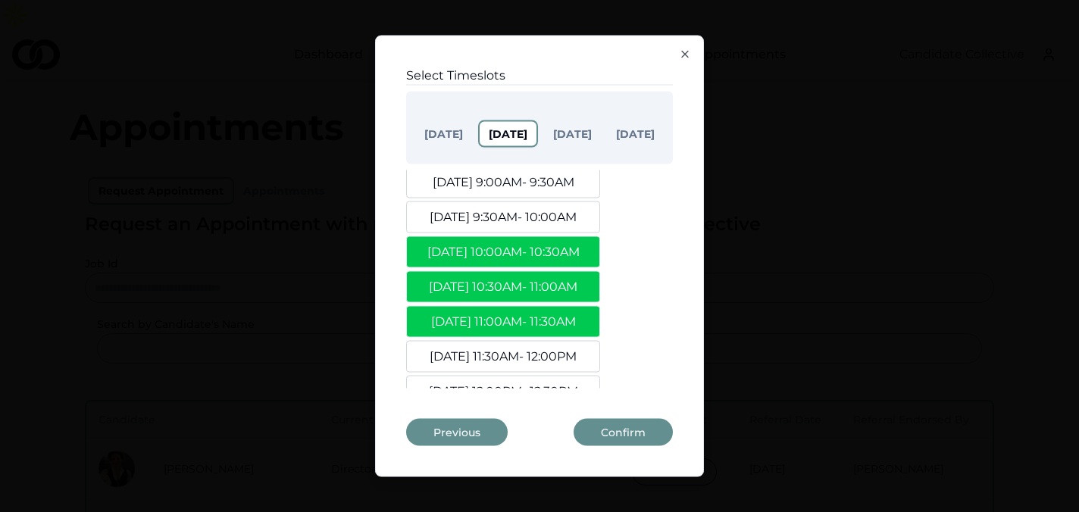
click at [570, 134] on button "Sep 17" at bounding box center [572, 134] width 57 height 24
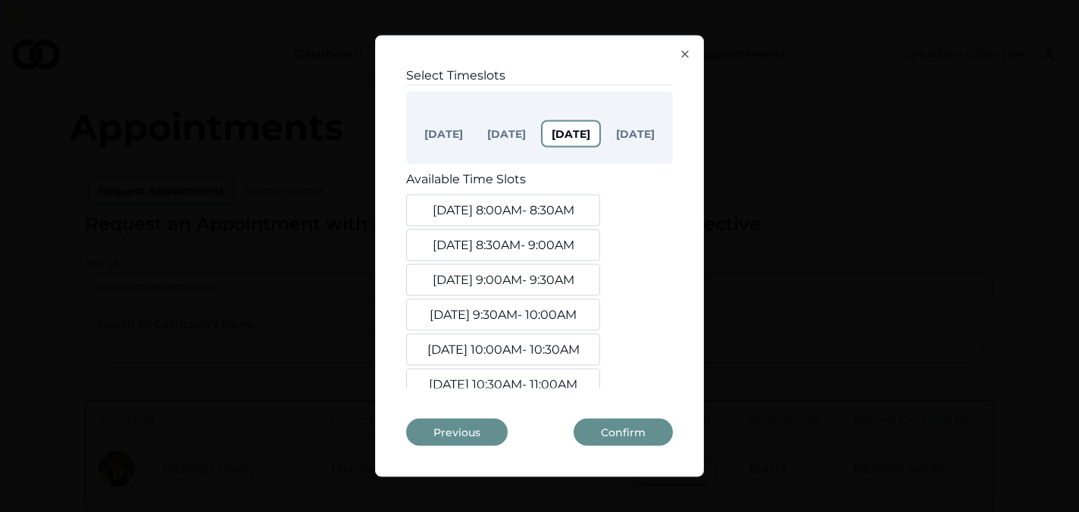
click at [529, 338] on button "Sep. 17, 10:00AM - 10:30AM" at bounding box center [503, 350] width 194 height 32
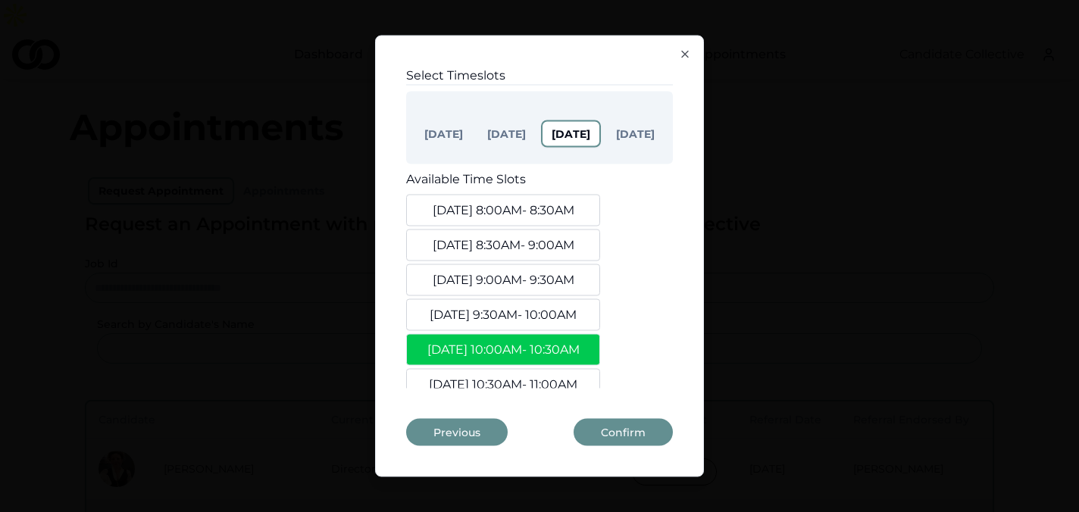
click at [528, 390] on div "Select Timeslots Sep 15 Sep 16 Sep 17 Sep 18 Available Time Slots Sep. 17, 8:00…" at bounding box center [539, 235] width 267 height 337
click at [528, 374] on button "Sep. 17, 10:30AM - 11:00AM" at bounding box center [503, 385] width 194 height 32
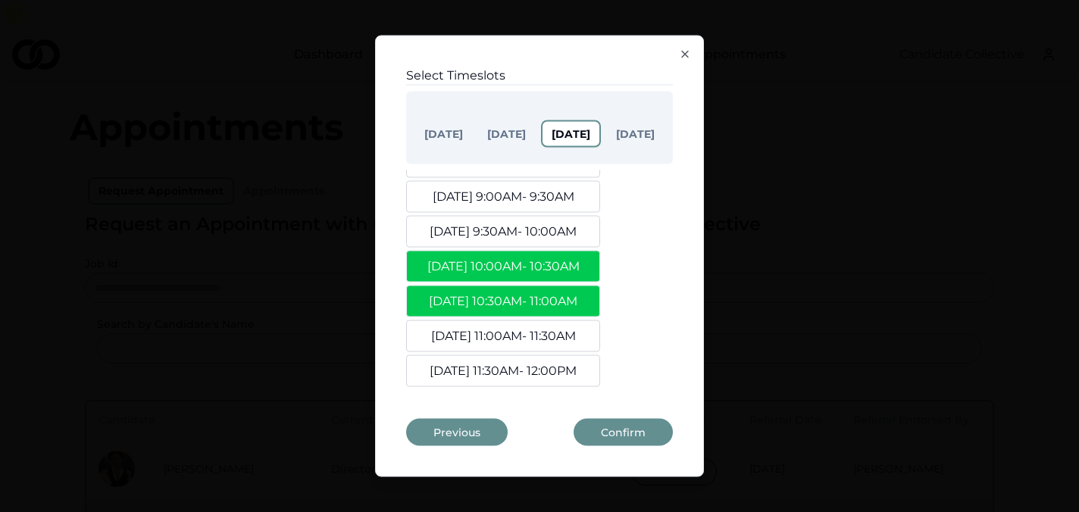
scroll to position [161, 0]
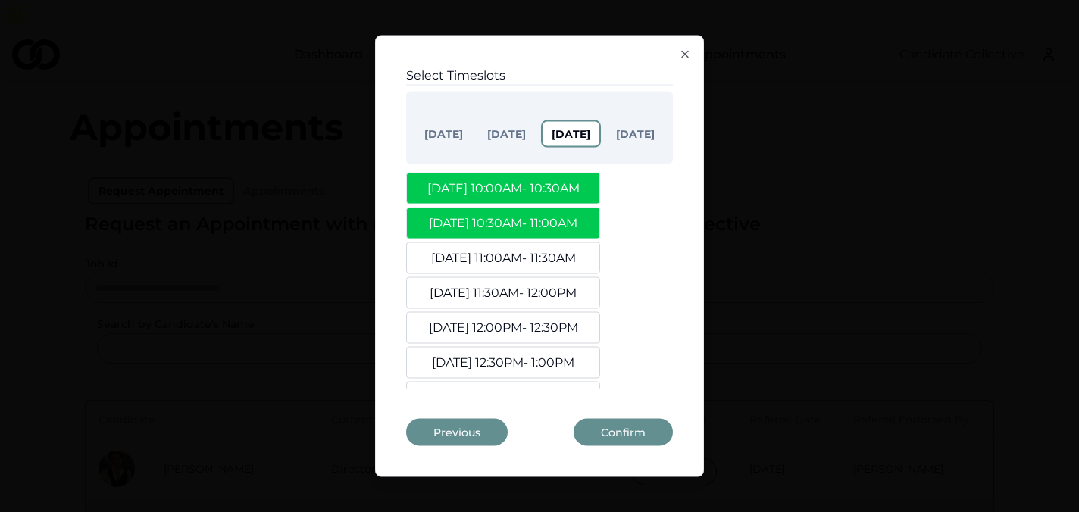
click at [535, 252] on button "Sep. 17, 11:00AM - 11:30AM" at bounding box center [503, 259] width 194 height 32
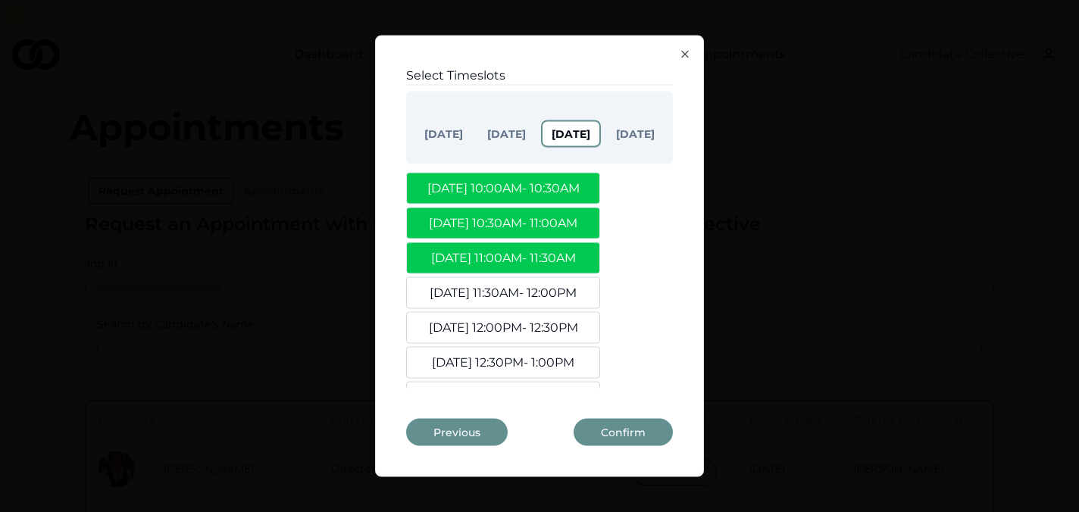
click at [509, 130] on button "Sep 16" at bounding box center [506, 134] width 57 height 24
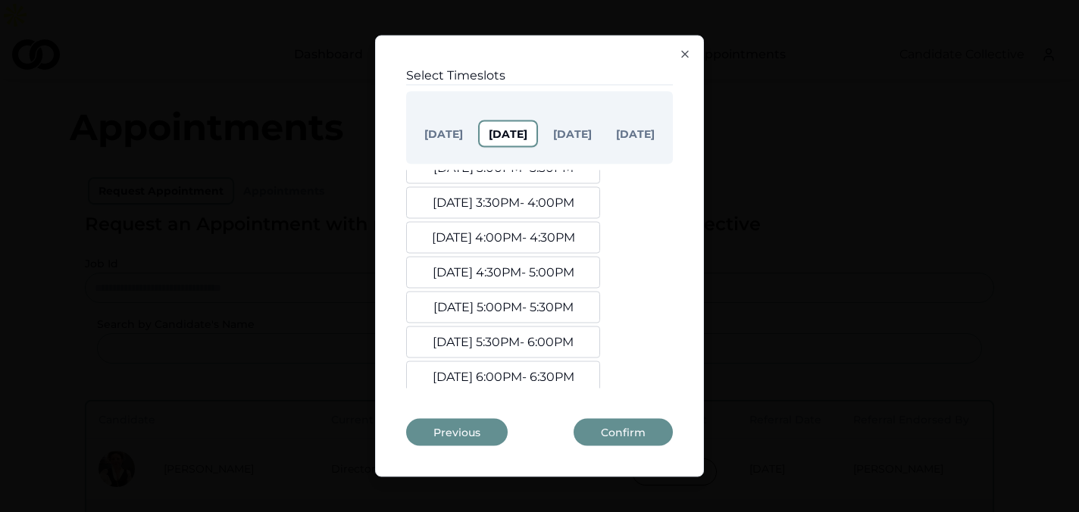
scroll to position [538, 0]
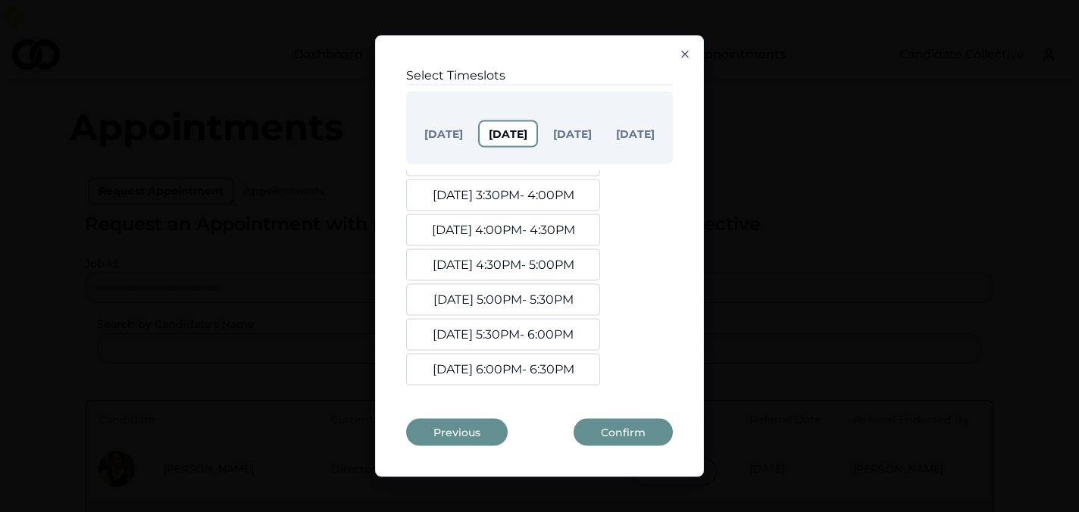
click at [506, 304] on button "Sep. 16, 5:00PM - 5:30PM" at bounding box center [503, 300] width 194 height 32
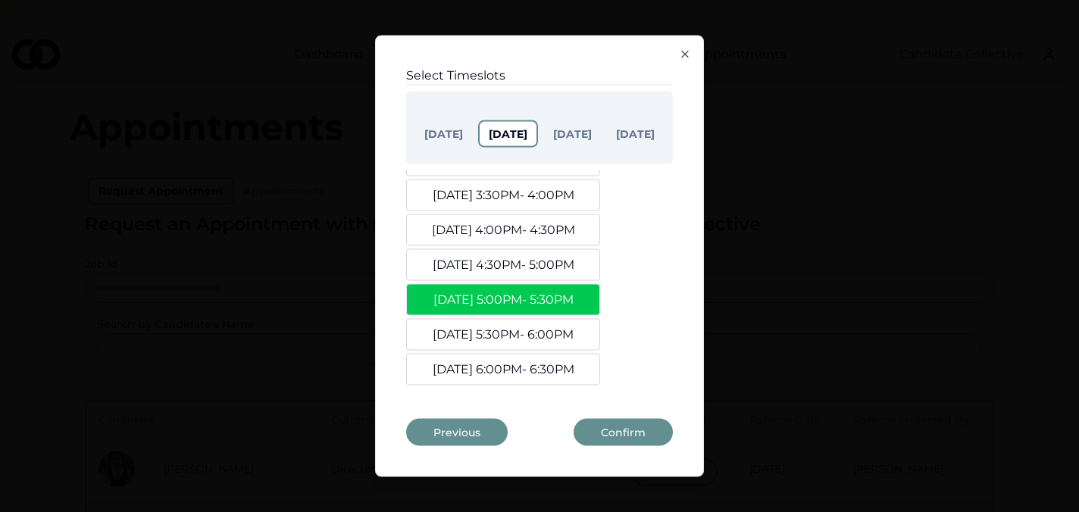
click at [504, 327] on button "Sep. 16, 5:30PM - 6:00PM" at bounding box center [503, 335] width 194 height 32
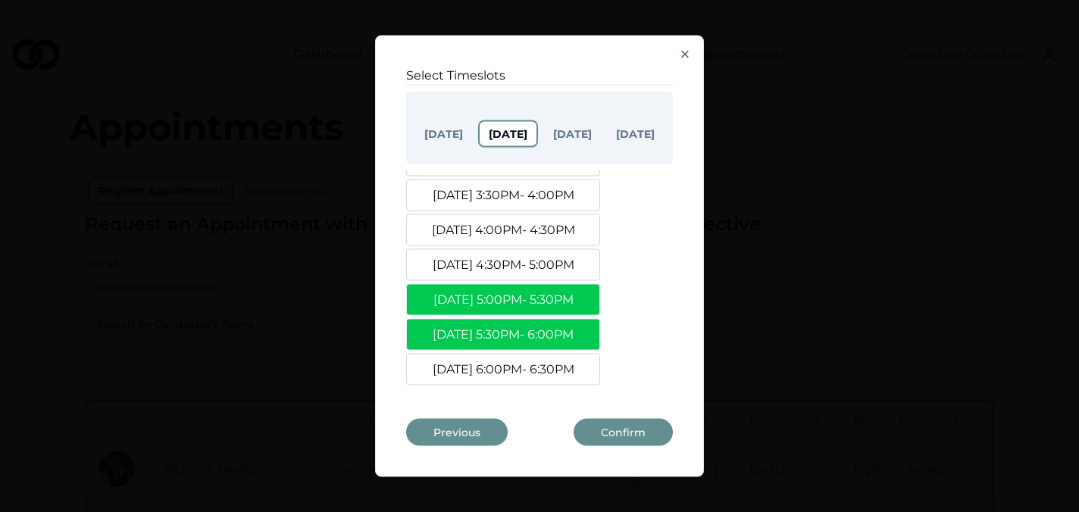
click at [507, 362] on button "Sep. 16, 6:00PM - 6:30PM" at bounding box center [503, 370] width 194 height 32
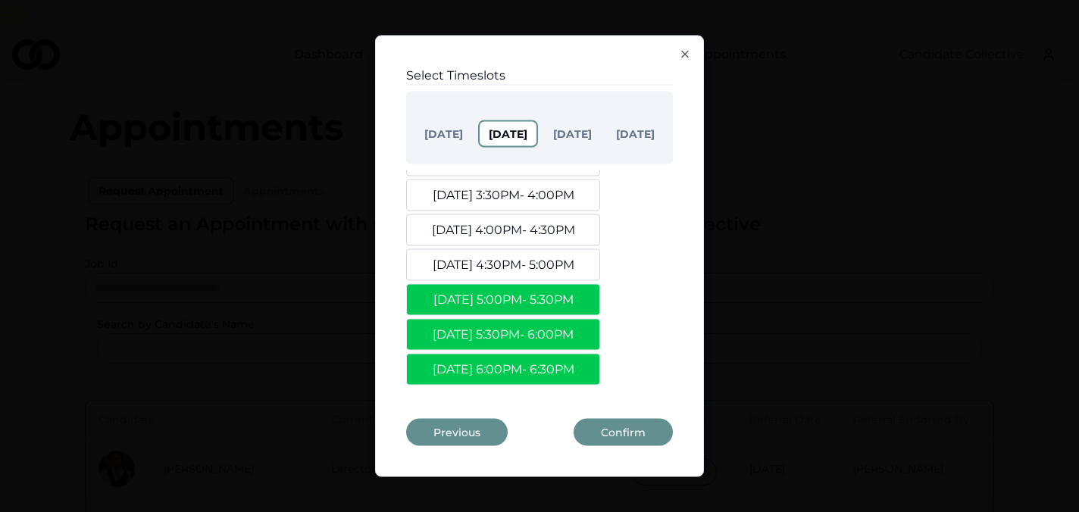
click at [562, 122] on button "Sep 17" at bounding box center [572, 134] width 57 height 24
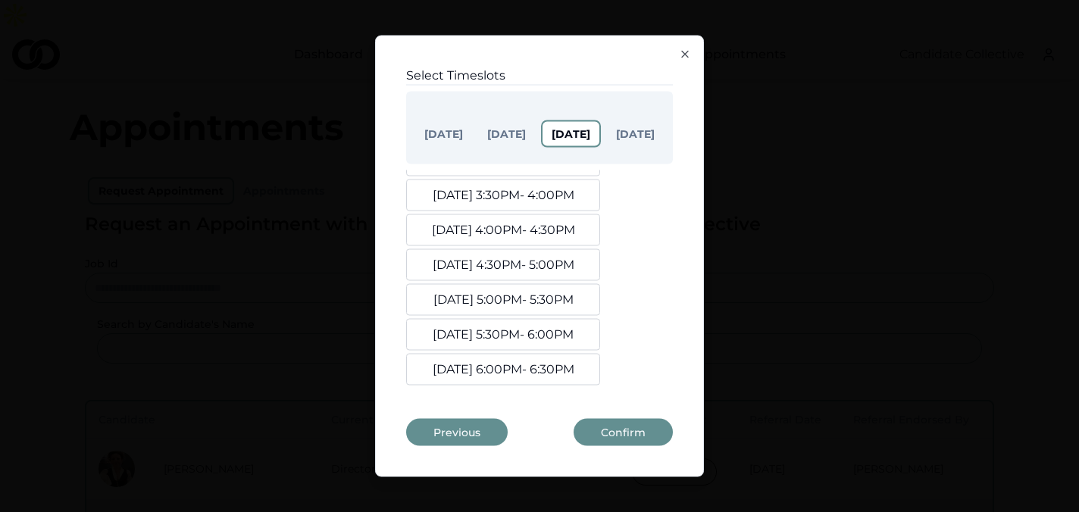
click at [513, 301] on button "Sep. 17, 5:00PM - 5:30PM" at bounding box center [503, 300] width 194 height 32
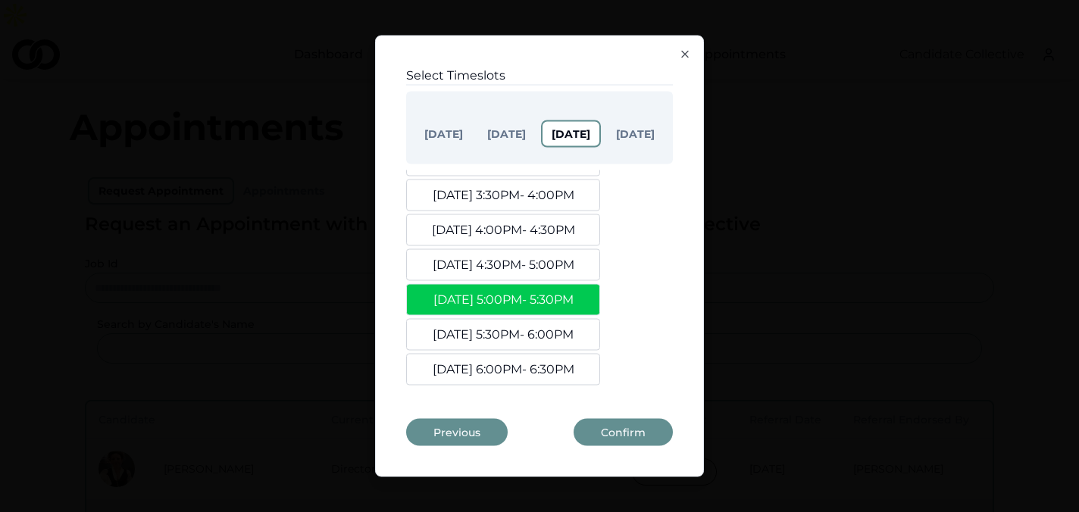
click at [522, 338] on button "Sep. 17, 5:30PM - 6:00PM" at bounding box center [503, 335] width 194 height 32
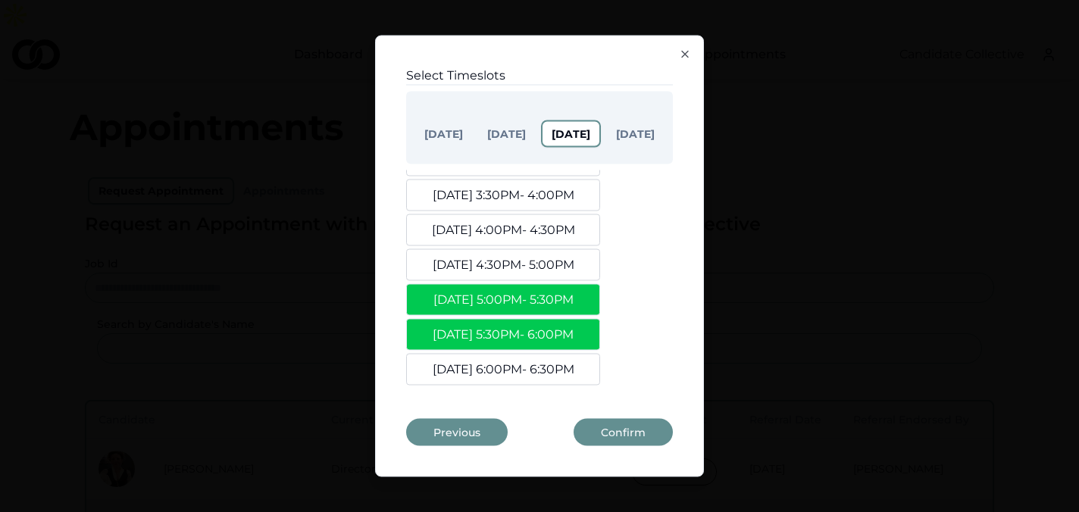
click at [526, 359] on button "Sep. 17, 6:00PM - 6:30PM" at bounding box center [503, 370] width 194 height 32
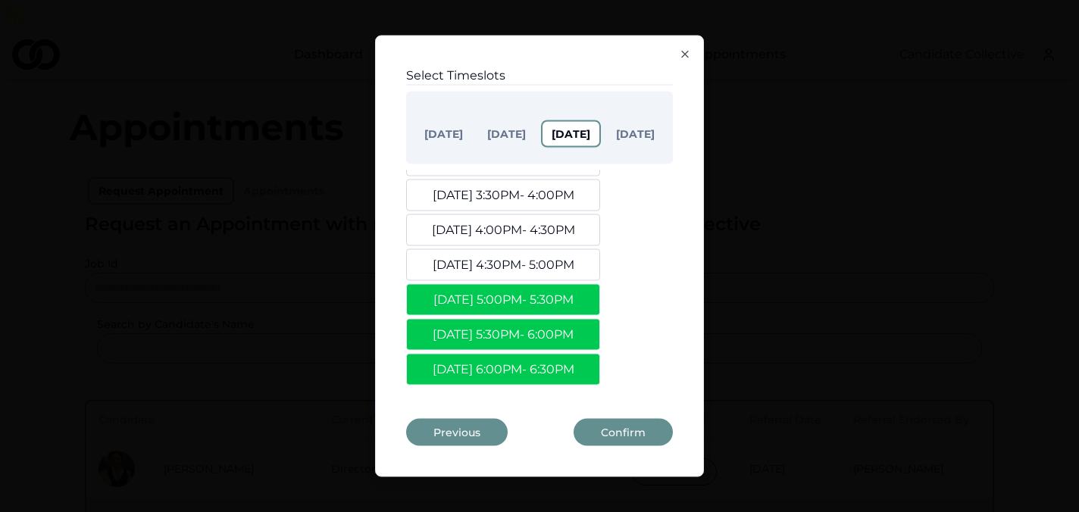
click at [631, 144] on button "Sep 18" at bounding box center [635, 134] width 57 height 24
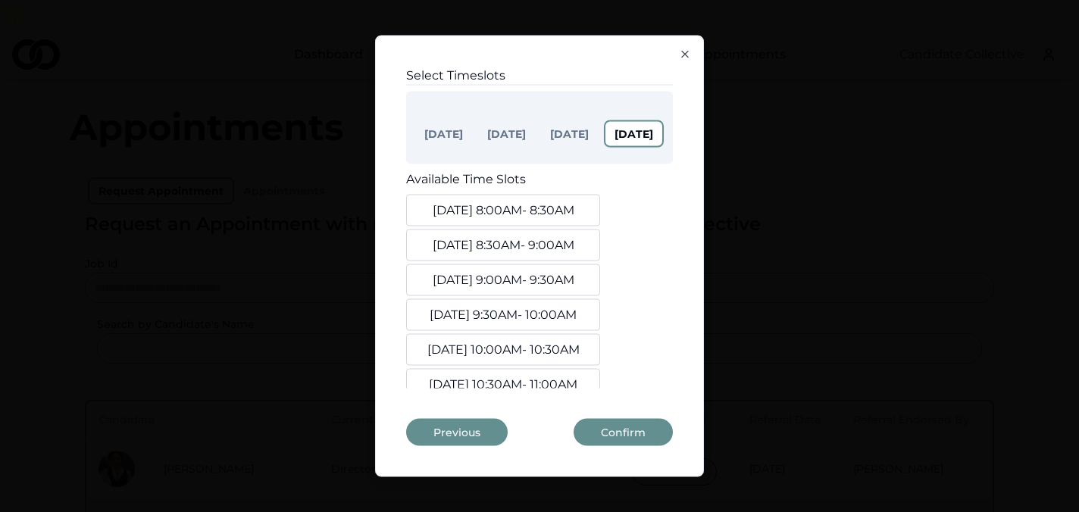
click at [539, 201] on button "Sep. 18, 8:00AM - 8:30AM" at bounding box center [503, 211] width 194 height 32
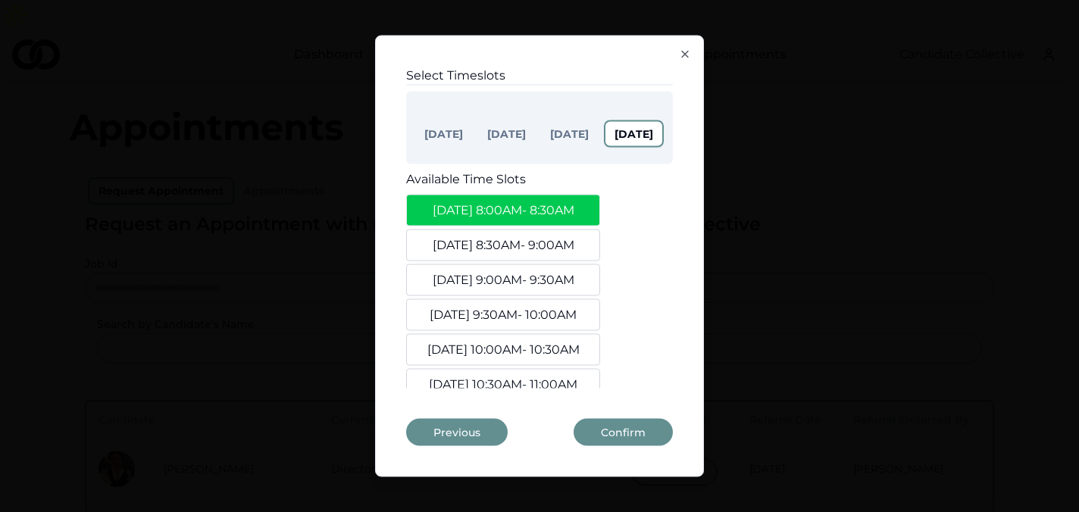
click at [534, 233] on button "Sep. 18, 8:30AM - 9:00AM" at bounding box center [503, 246] width 194 height 32
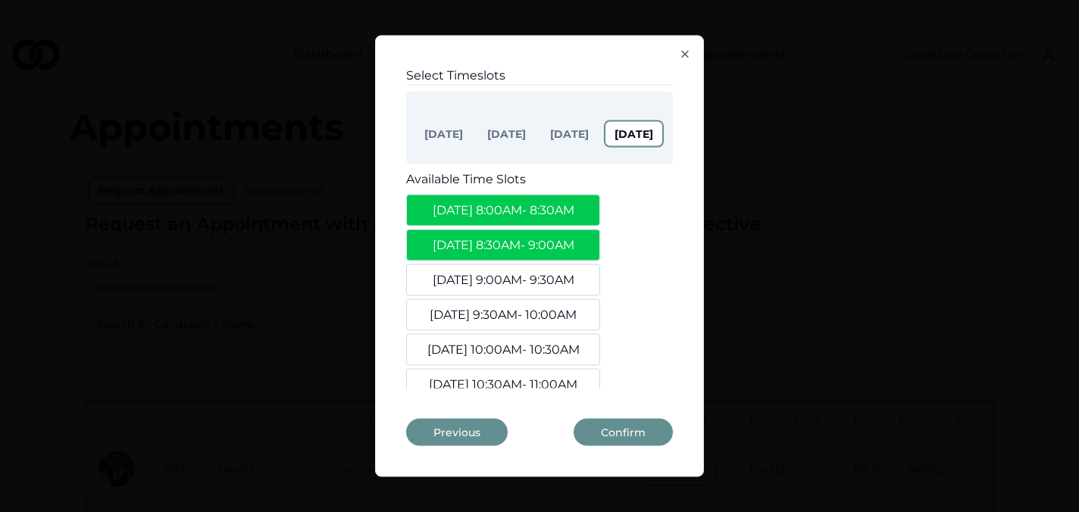
click at [535, 215] on button "Sep. 18, 8:00AM - 8:30AM" at bounding box center [503, 211] width 194 height 32
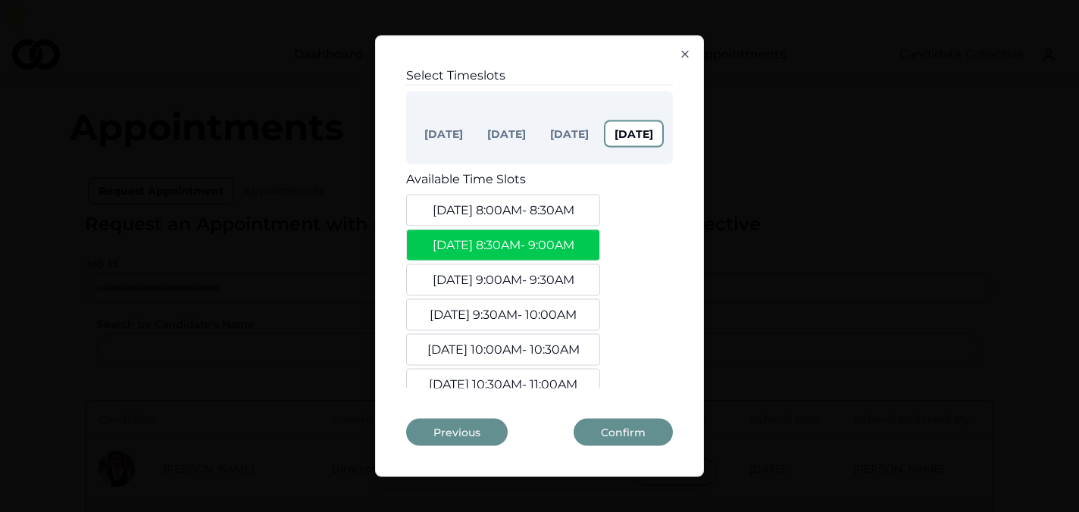
click at [533, 231] on button "Sep. 18, 8:30AM - 9:00AM" at bounding box center [503, 246] width 194 height 32
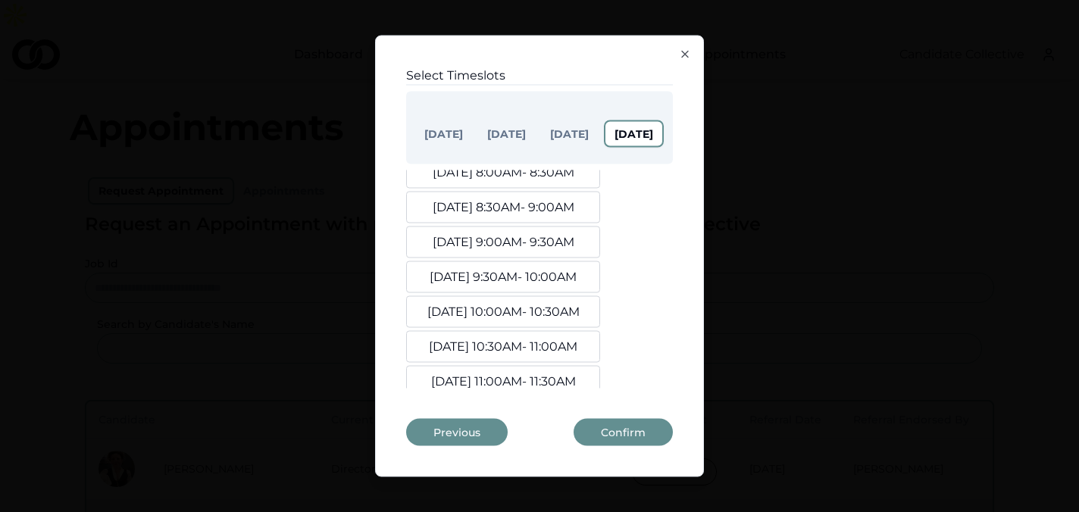
scroll to position [39, 0]
click at [521, 313] on button "Sep. 18, 10:00AM - 10:30AM" at bounding box center [503, 312] width 194 height 32
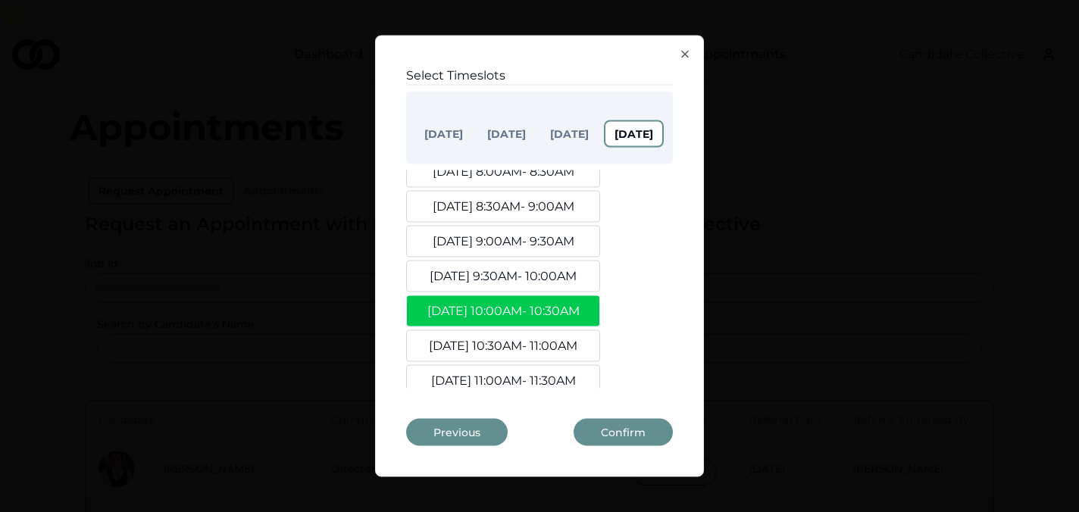
click at [521, 340] on button "Sep. 18, 10:30AM - 11:00AM" at bounding box center [503, 346] width 194 height 32
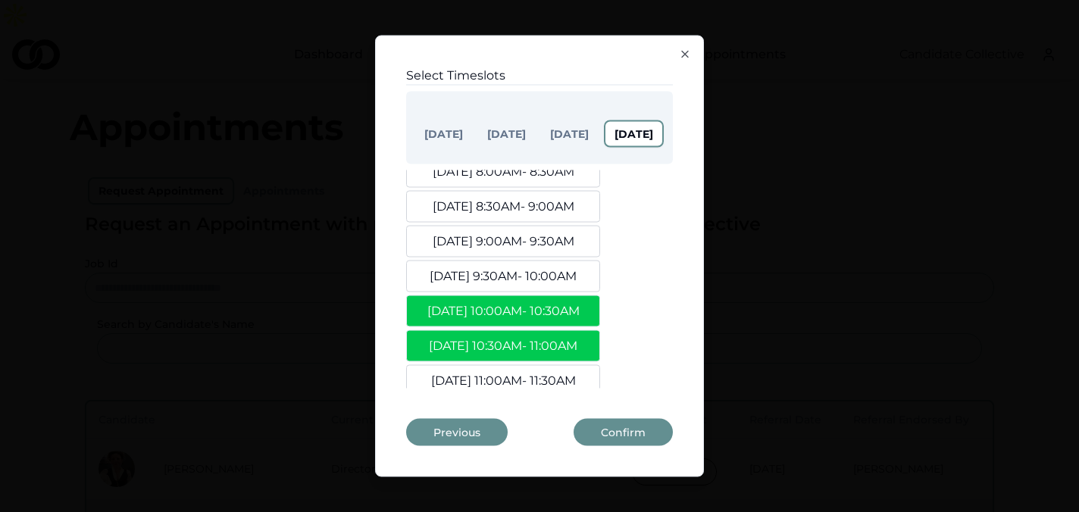
click at [532, 278] on button "Sep. 18, 9:30AM - 10:00AM" at bounding box center [503, 277] width 194 height 32
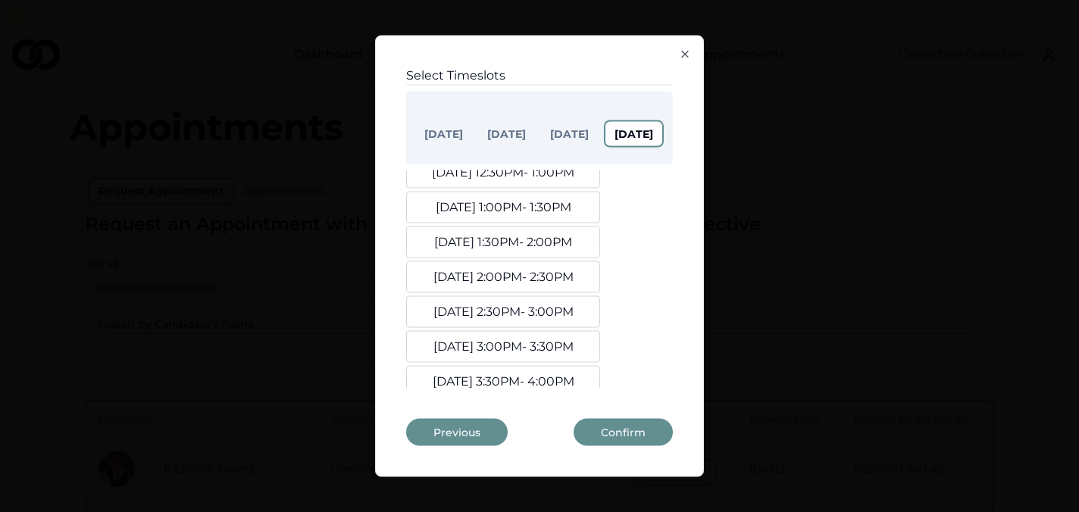
scroll to position [538, 0]
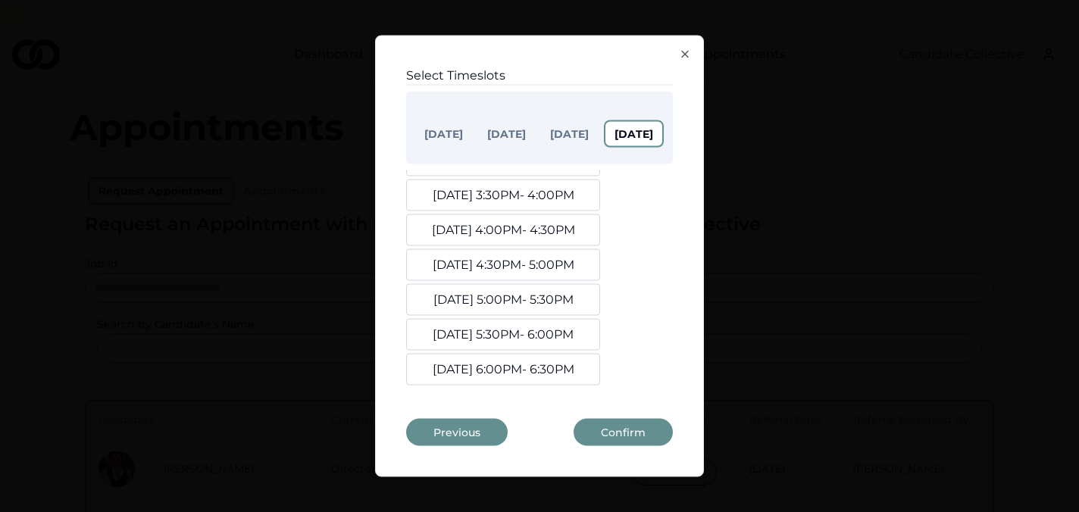
click at [501, 299] on button "Sep. 18, 5:00PM - 5:30PM" at bounding box center [503, 300] width 194 height 32
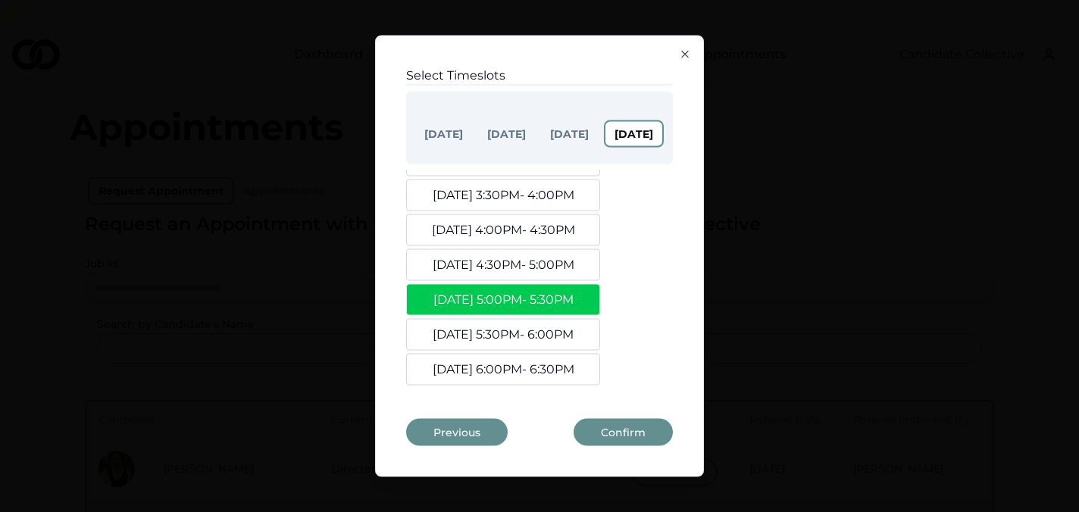
click at [501, 321] on button "Sep. 18, 5:30PM - 6:00PM" at bounding box center [503, 335] width 194 height 32
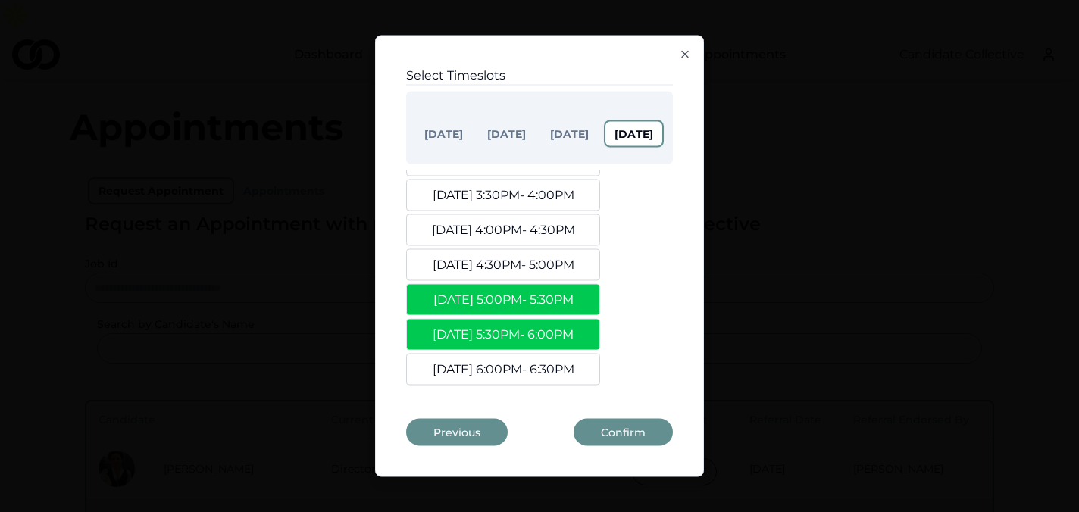
click at [509, 359] on button "Sep. 18, 6:00PM - 6:30PM" at bounding box center [503, 370] width 194 height 32
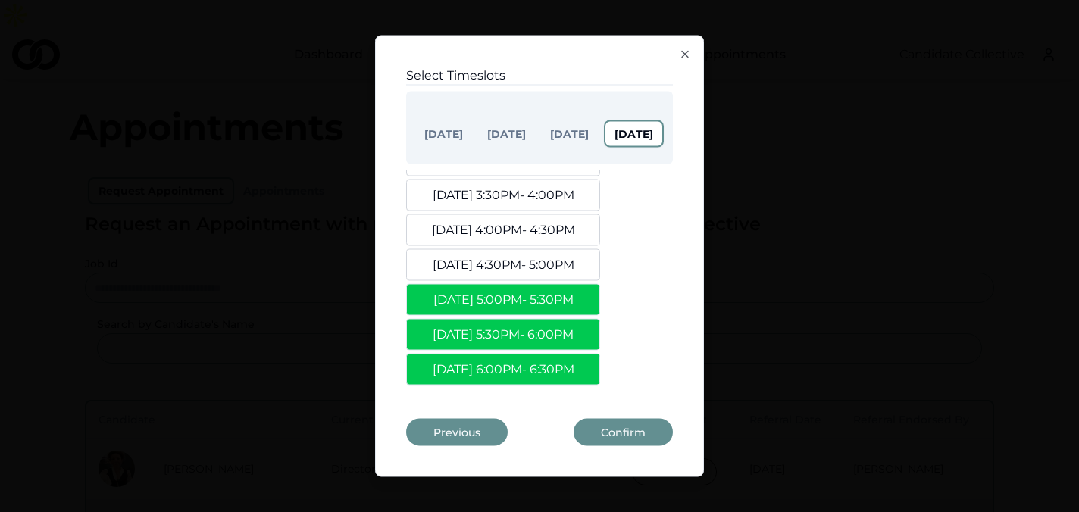
click at [627, 433] on button "Confirm" at bounding box center [623, 432] width 99 height 27
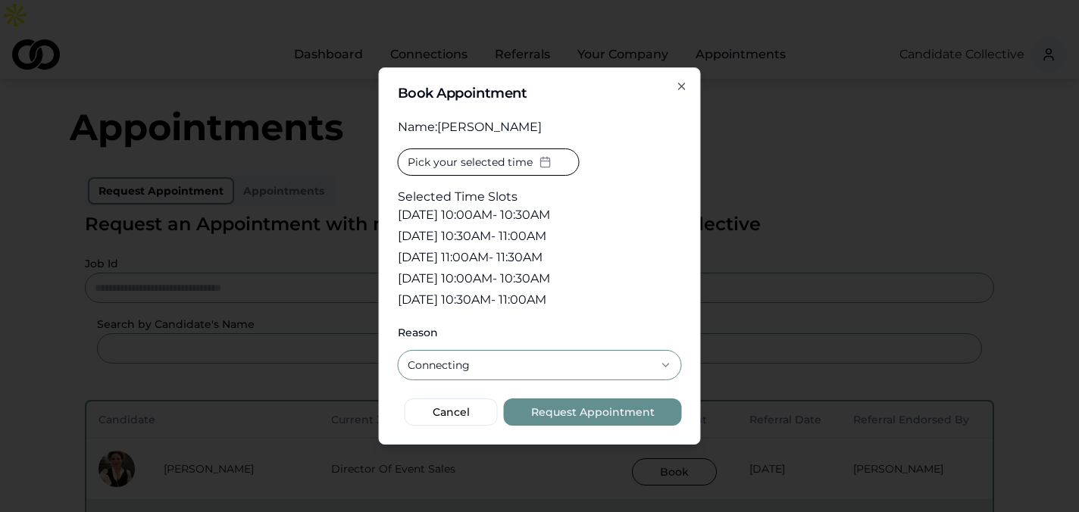
click at [611, 412] on button "Request Appointment" at bounding box center [593, 412] width 178 height 27
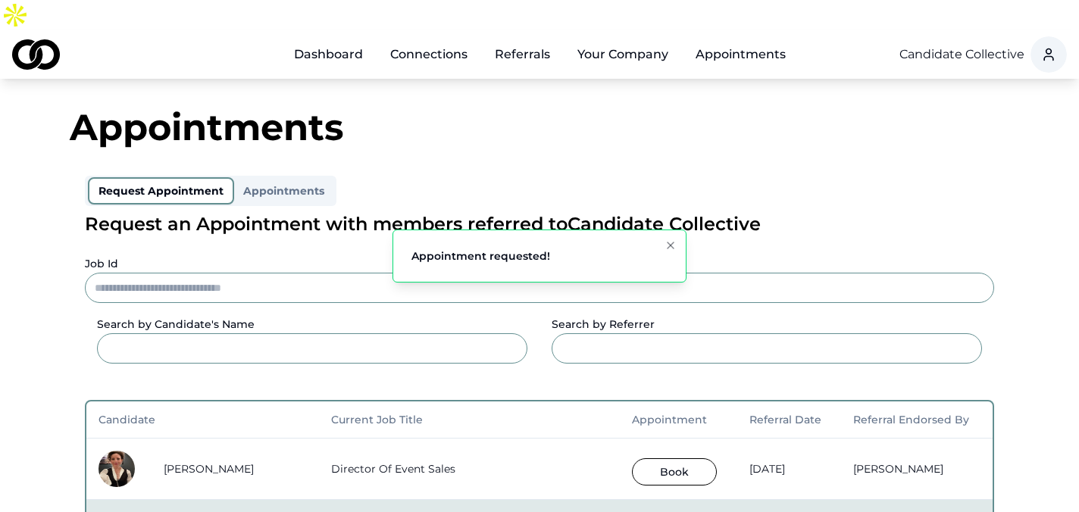
click at [196, 462] on link "Grace Walker" at bounding box center [209, 469] width 90 height 14
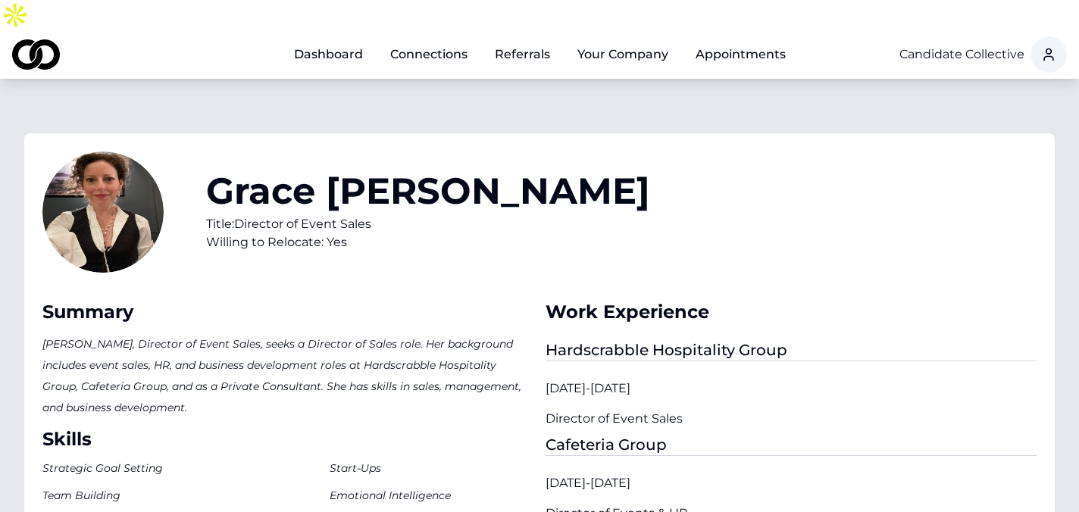
click at [355, 39] on link "Dashboard" at bounding box center [328, 54] width 93 height 30
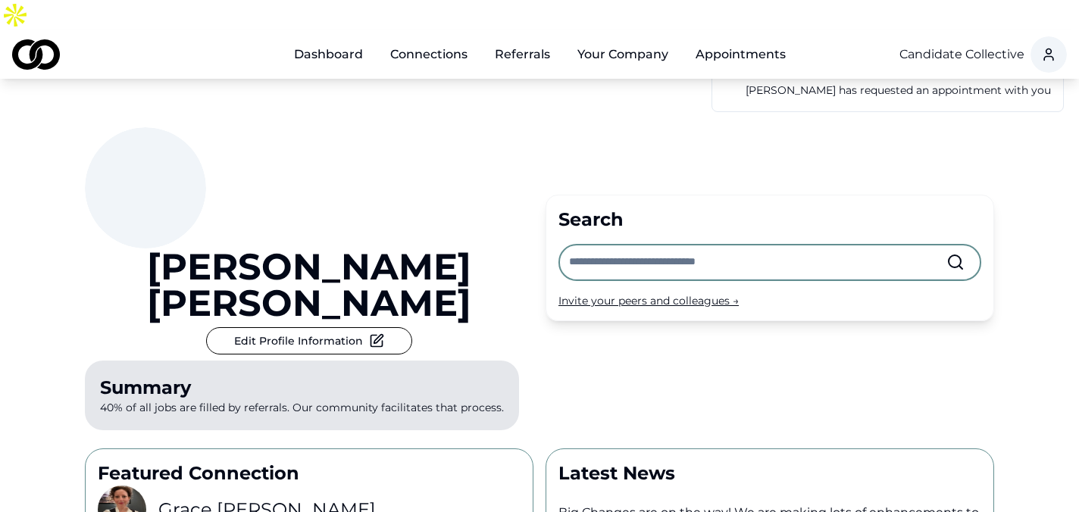
click at [934, 80] on p "You currently have a pending appointment notification." at bounding box center [898, 72] width 305 height 17
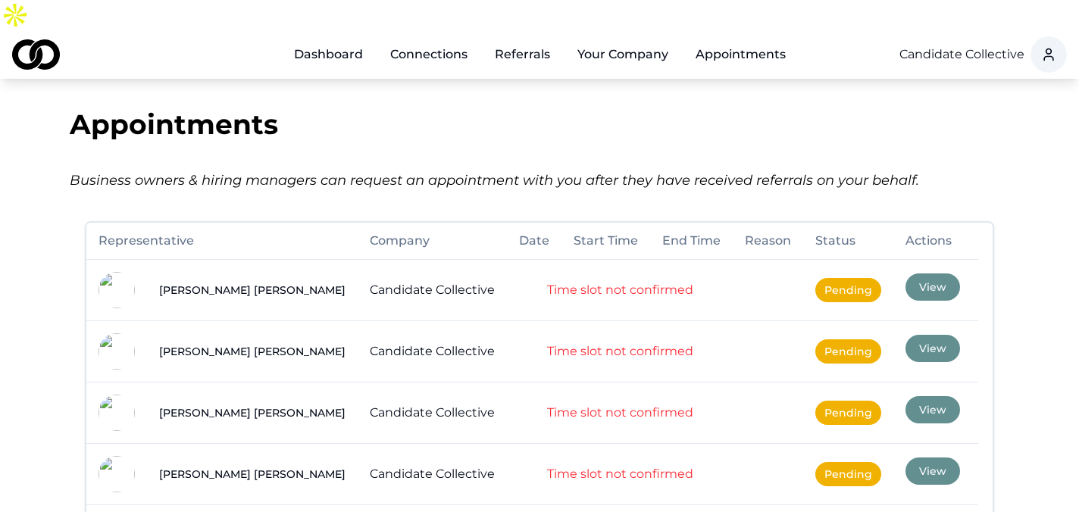
click at [906, 274] on button "View" at bounding box center [933, 287] width 55 height 27
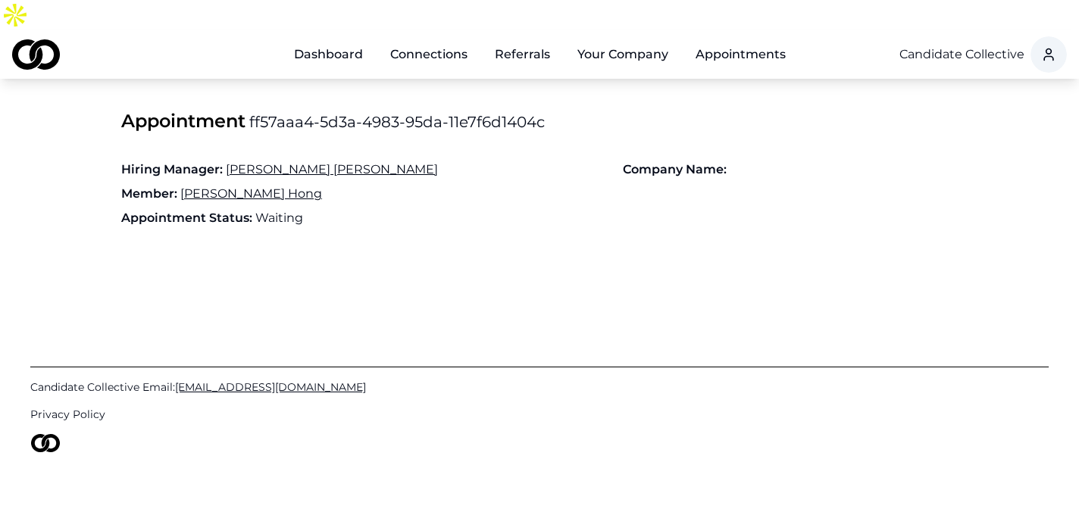
click at [314, 39] on link "Dashboard" at bounding box center [328, 54] width 93 height 30
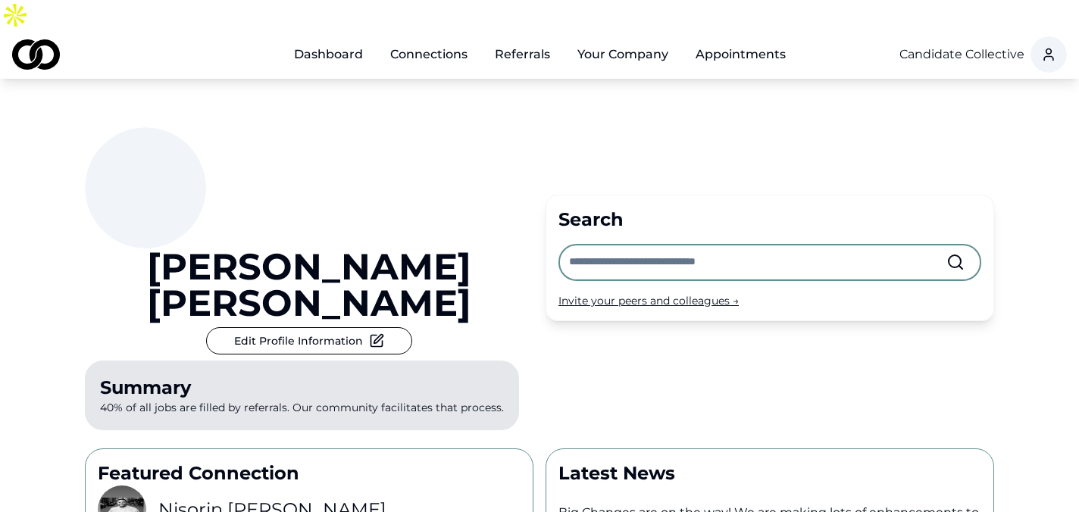
scroll to position [16, 0]
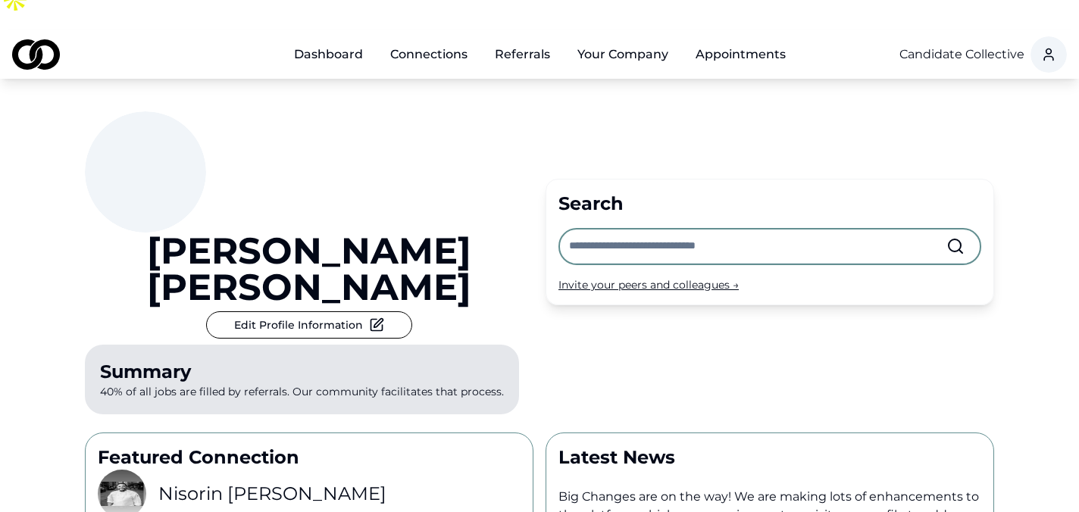
click at [665, 230] on input "text" at bounding box center [757, 246] width 377 height 33
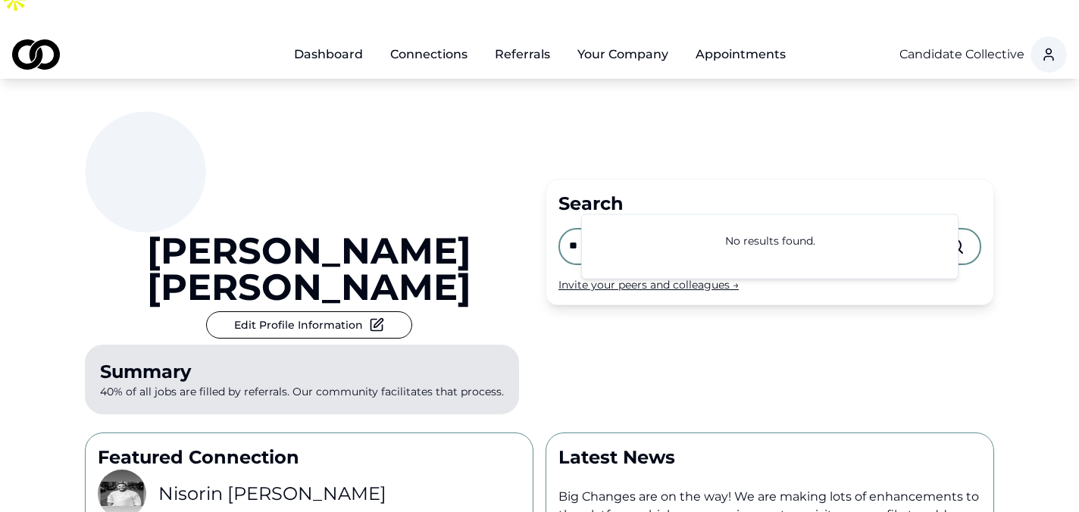
type input "*"
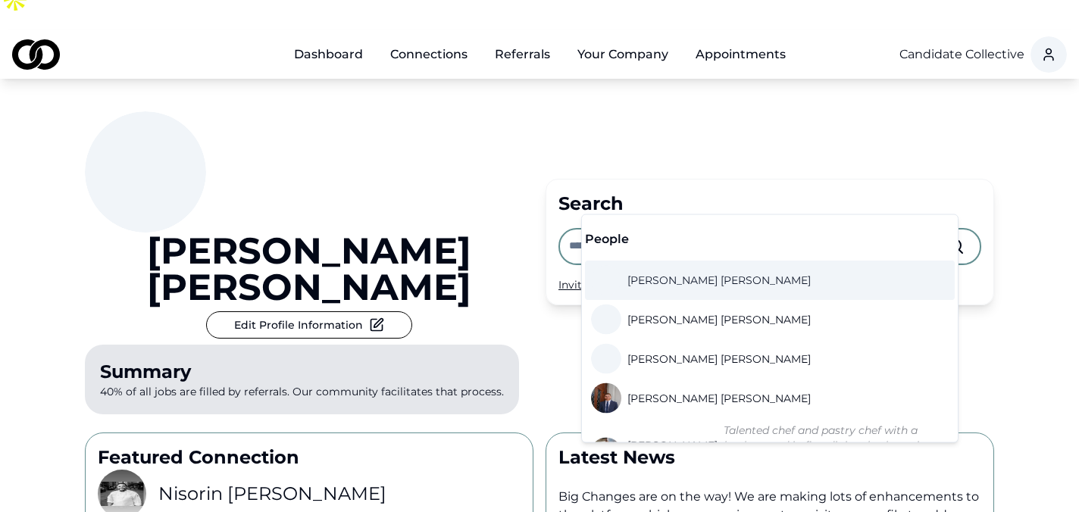
click at [358, 39] on link "Dashboard" at bounding box center [328, 54] width 93 height 30
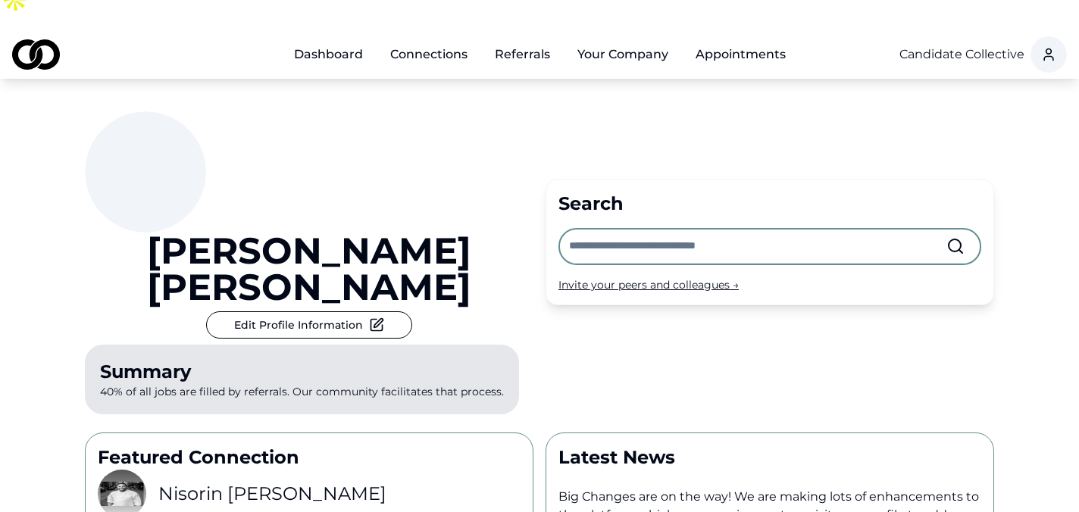
scroll to position [0, 0]
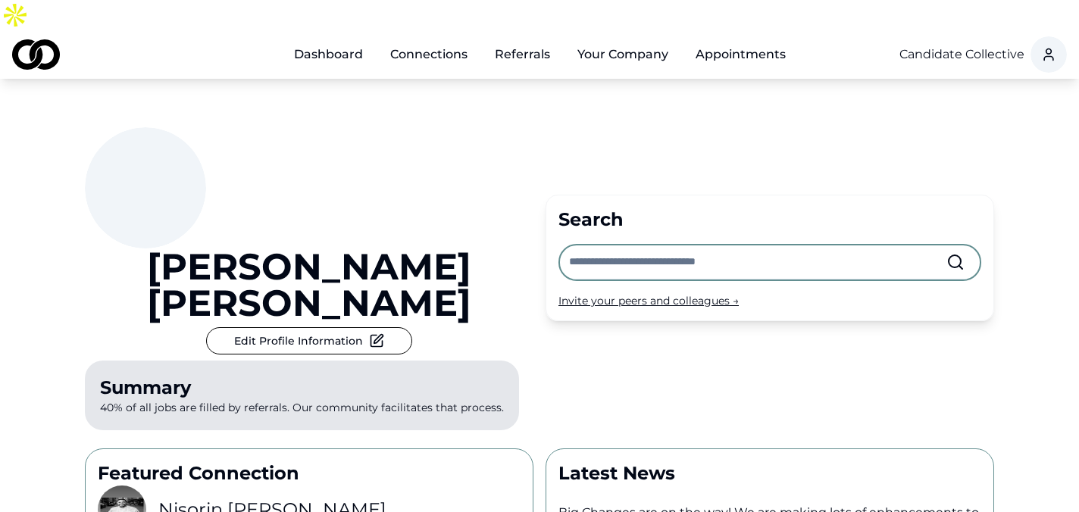
click at [318, 39] on link "Dashboard" at bounding box center [328, 54] width 93 height 30
click at [647, 293] on div "Invite your peers and colleagues →" at bounding box center [770, 300] width 423 height 15
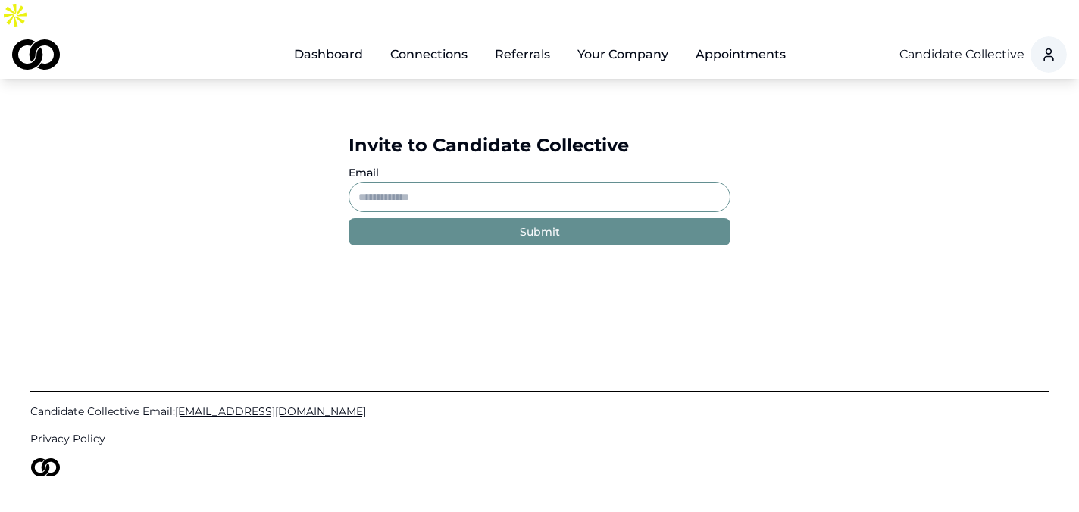
click at [520, 182] on input "Email" at bounding box center [540, 197] width 382 height 30
paste input "**********"
type input "**********"
click at [507, 218] on button "Submit" at bounding box center [540, 231] width 382 height 27
click at [346, 39] on link "Dashboard" at bounding box center [328, 54] width 93 height 30
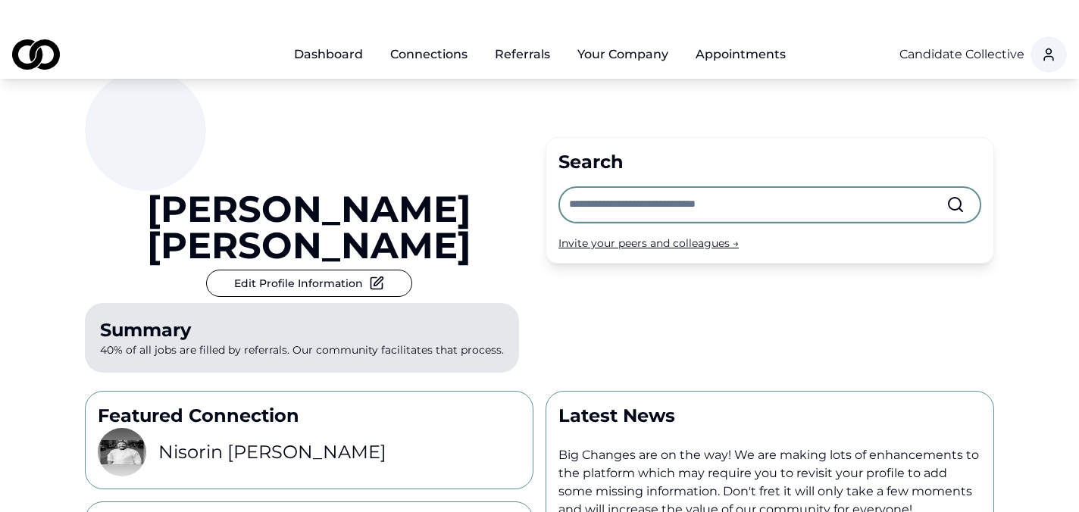
scroll to position [65, 0]
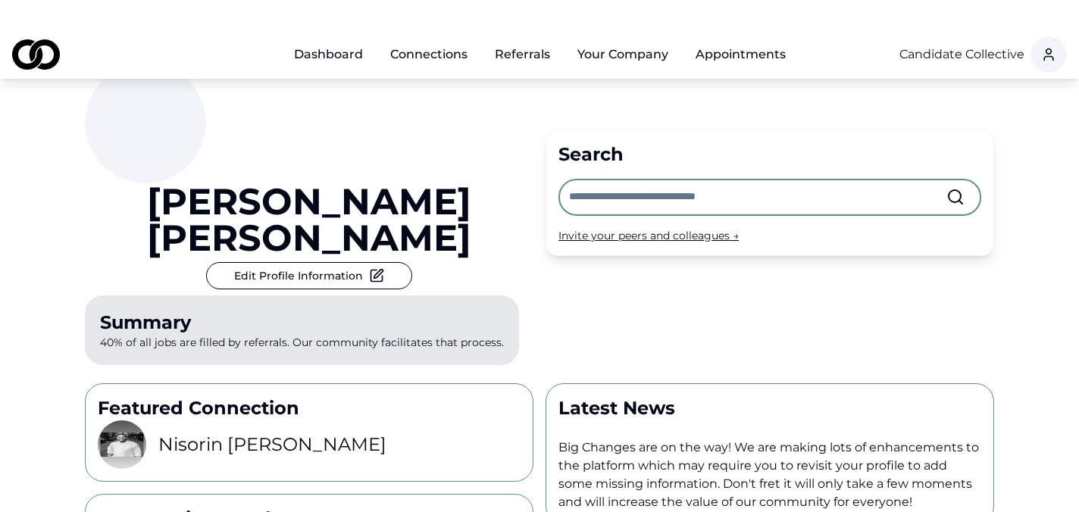
drag, startPoint x: 499, startPoint y: 308, endPoint x: 481, endPoint y: 291, distance: 24.7
click at [490, 301] on div "Michael Sherman Edit Profile Information Summary 40% of all jobs are filled by …" at bounding box center [540, 395] width 970 height 762
